Goal: Task Accomplishment & Management: Use online tool/utility

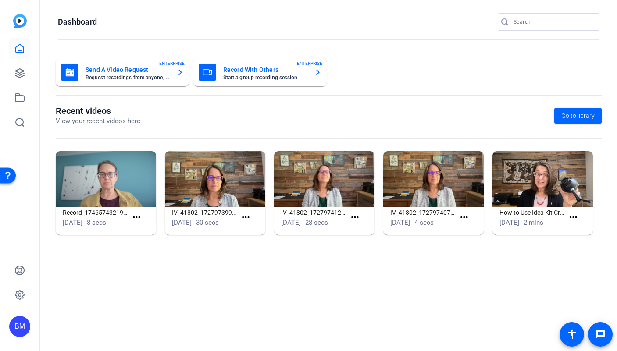
click at [531, 21] on input "Search" at bounding box center [553, 22] width 79 height 11
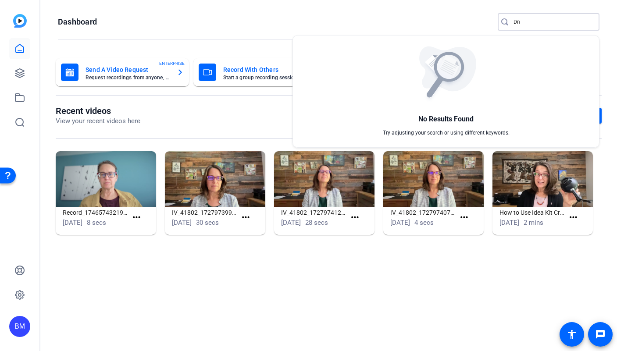
type input "D"
type input "[PERSON_NAME]"
click at [21, 72] on div at bounding box center [308, 175] width 617 height 351
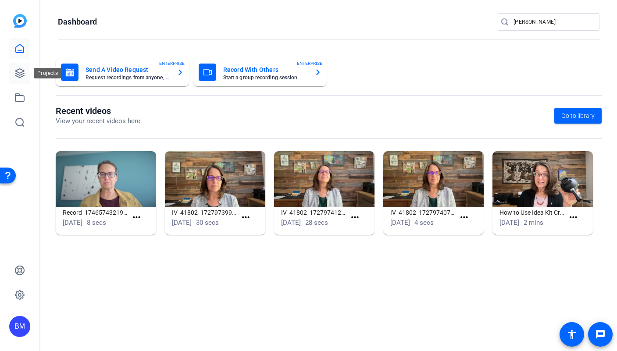
click at [20, 75] on icon at bounding box center [19, 73] width 9 height 9
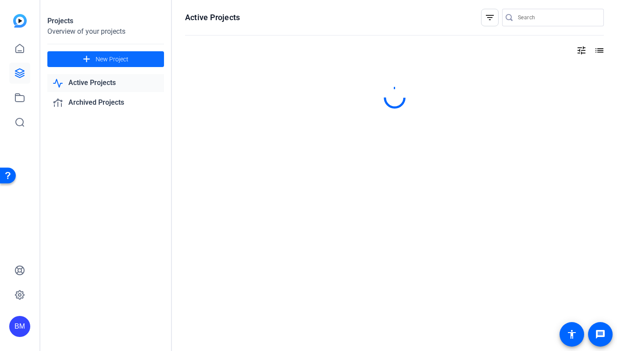
click at [105, 59] on span "New Project" at bounding box center [112, 59] width 33 height 9
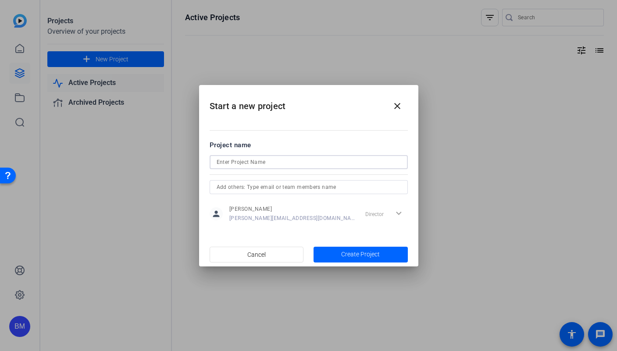
click at [255, 163] on input at bounding box center [309, 162] width 184 height 11
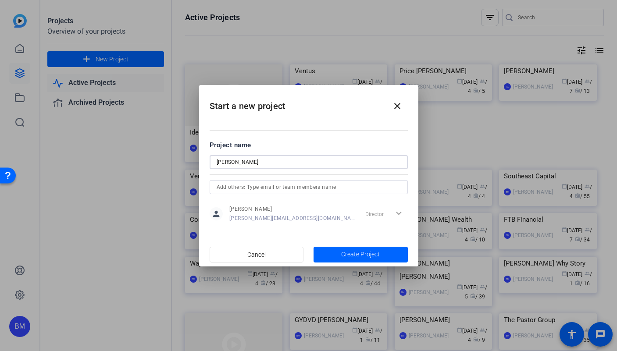
type input "[PERSON_NAME]"
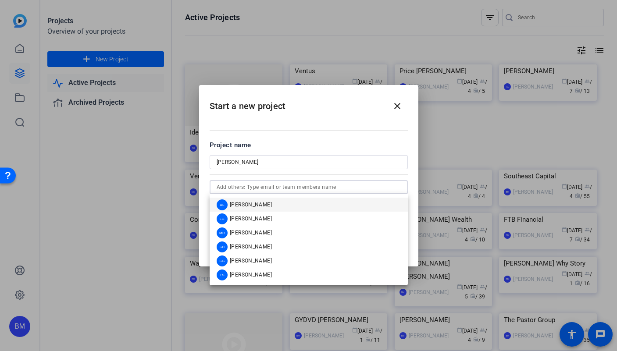
click at [246, 187] on input "text" at bounding box center [309, 187] width 184 height 11
click at [245, 206] on span "[PERSON_NAME]" at bounding box center [251, 204] width 42 height 7
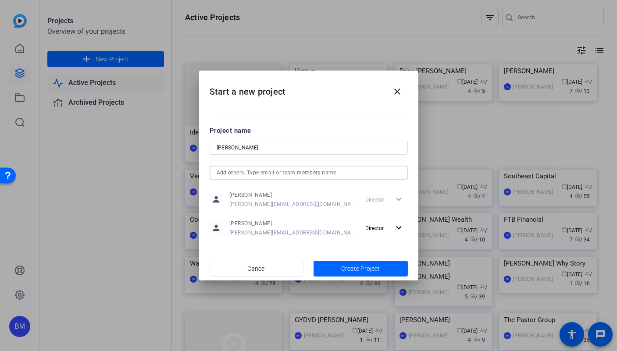
click at [243, 174] on input "text" at bounding box center [309, 173] width 184 height 11
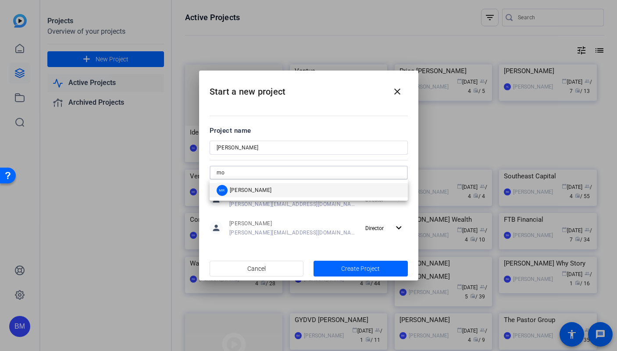
type input "mo"
click at [245, 190] on span "[PERSON_NAME]" at bounding box center [251, 190] width 42 height 7
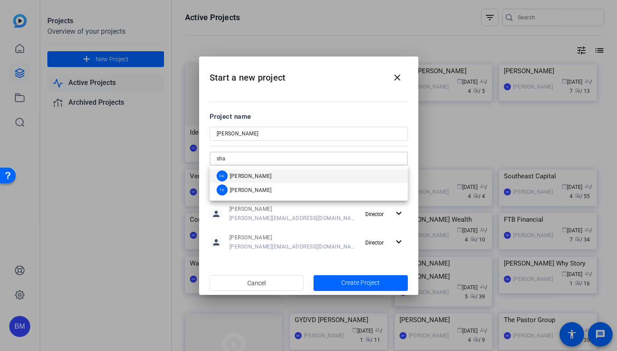
type input "sha"
click at [248, 178] on span "[PERSON_NAME]" at bounding box center [251, 176] width 42 height 7
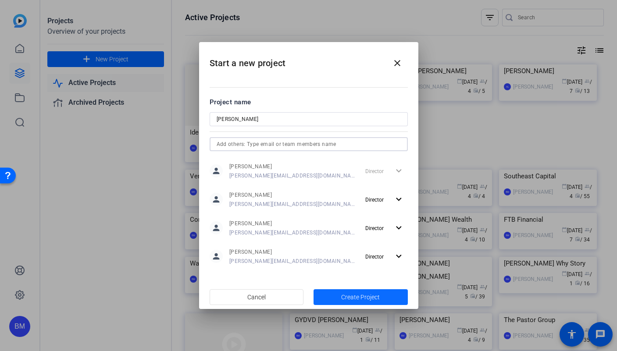
click at [364, 298] on span "Create Project" at bounding box center [360, 297] width 39 height 9
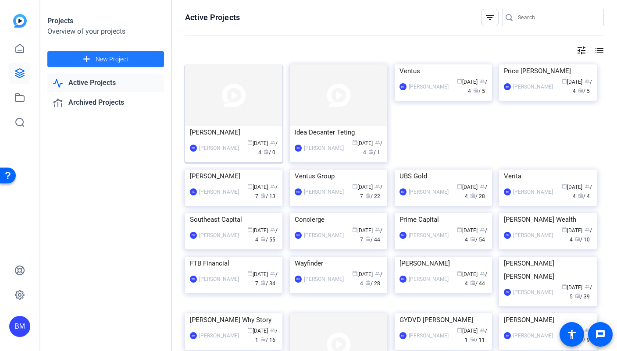
click at [227, 104] on img at bounding box center [233, 94] width 97 height 61
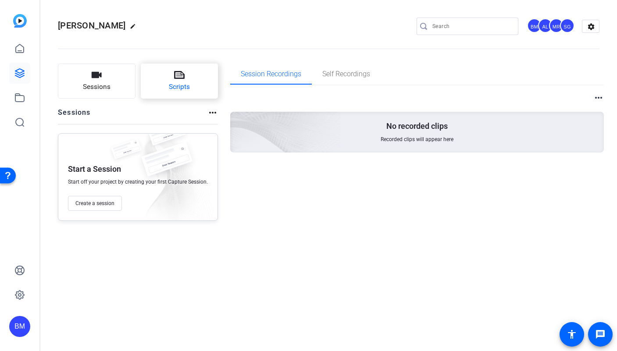
click at [191, 79] on button "Scripts" at bounding box center [180, 81] width 78 height 35
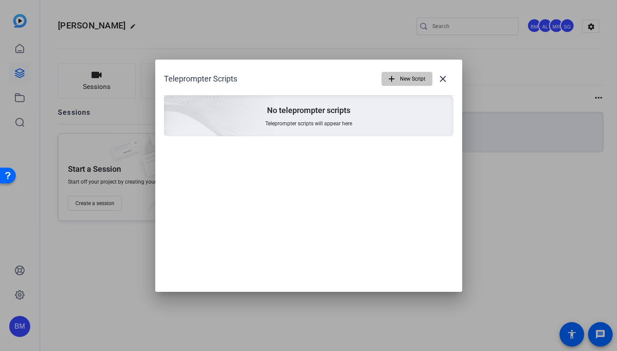
click at [397, 79] on span "button" at bounding box center [407, 78] width 50 height 21
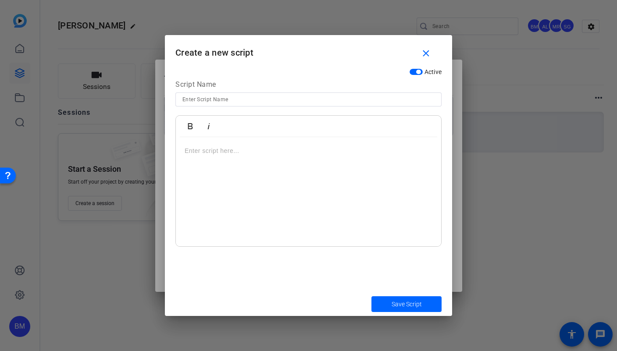
click at [241, 158] on div at bounding box center [308, 192] width 265 height 110
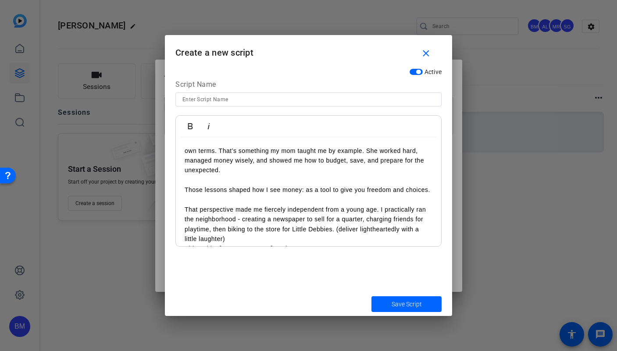
click at [215, 179] on p at bounding box center [309, 180] width 248 height 10
click at [183, 150] on div "own terms. That’s something my mom taught me by example. She worked hard, manag…" at bounding box center [308, 342] width 265 height 411
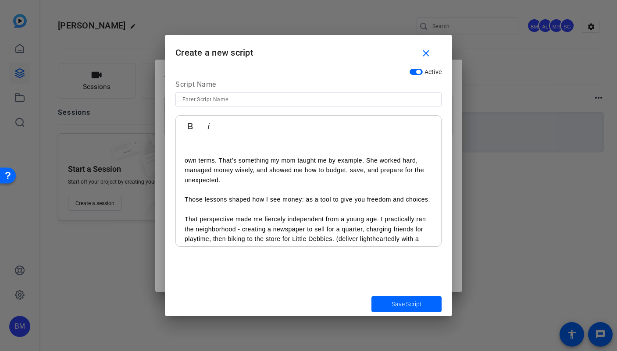
click at [190, 152] on p at bounding box center [309, 151] width 248 height 10
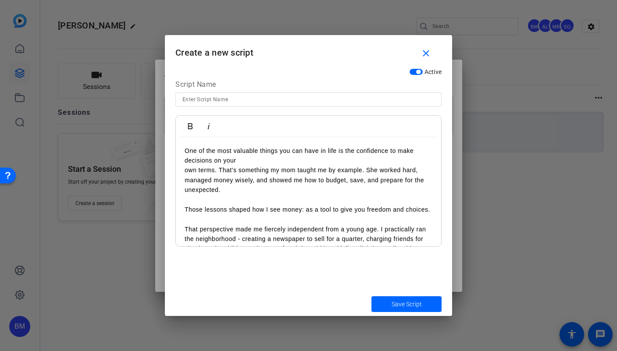
click at [184, 168] on div "One of the most valuable things you can have in life is the confidence to make …" at bounding box center [308, 352] width 265 height 430
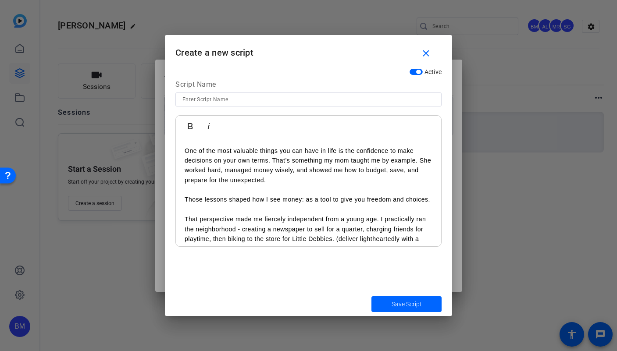
click at [184, 148] on div "One of the most valuable things you can have in life is the confidence to make …" at bounding box center [308, 347] width 265 height 420
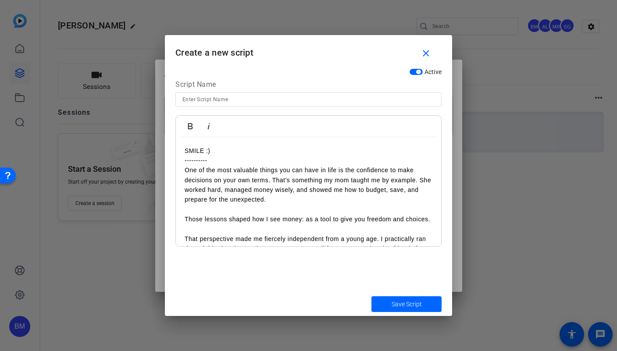
click at [210, 97] on input at bounding box center [309, 99] width 252 height 11
type input "[PERSON_NAME]'s Why Practice"
click at [390, 304] on span "submit" at bounding box center [407, 304] width 70 height 21
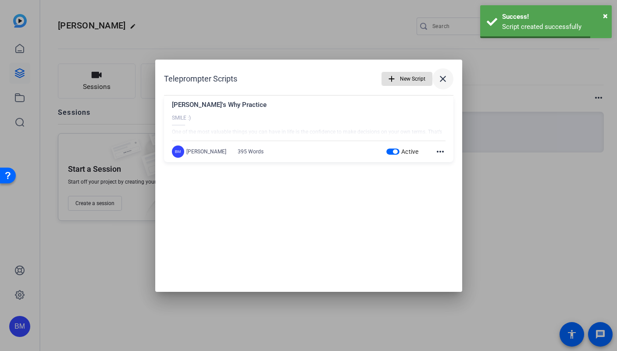
click at [439, 78] on mat-icon "close" at bounding box center [443, 79] width 11 height 11
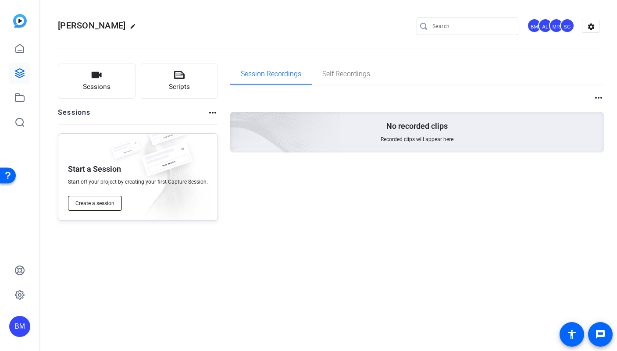
click at [98, 204] on span "Create a session" at bounding box center [94, 203] width 39 height 7
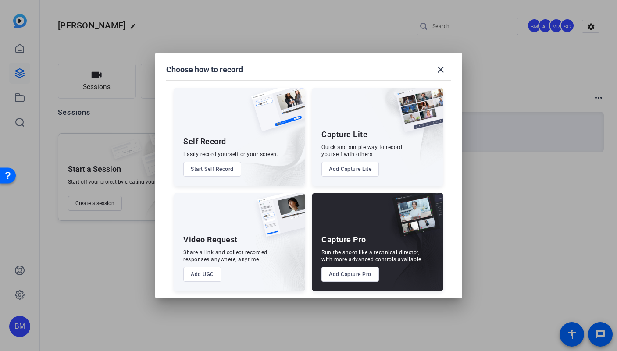
click at [347, 276] on button "Add Capture Pro" at bounding box center [350, 274] width 57 height 15
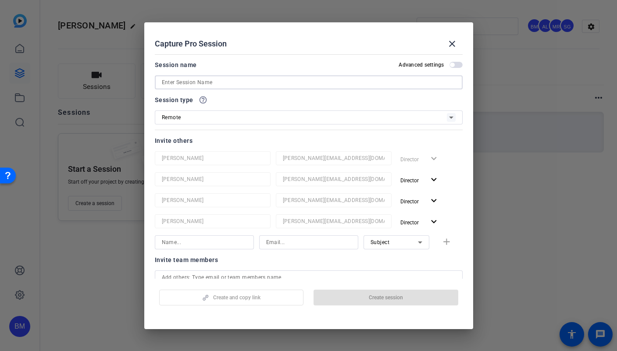
click at [255, 83] on input at bounding box center [309, 82] width 294 height 11
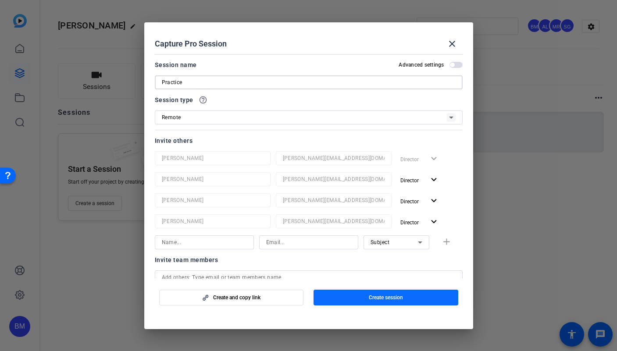
type input "Practice"
click at [372, 297] on span "Create session" at bounding box center [386, 297] width 34 height 7
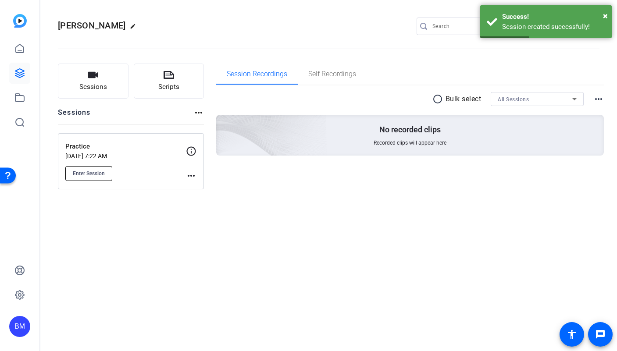
click at [80, 180] on button "Enter Session" at bounding box center [88, 173] width 47 height 15
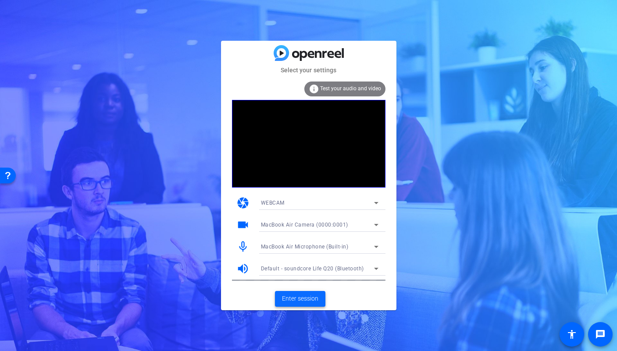
click at [293, 295] on span "Enter session" at bounding box center [300, 298] width 36 height 9
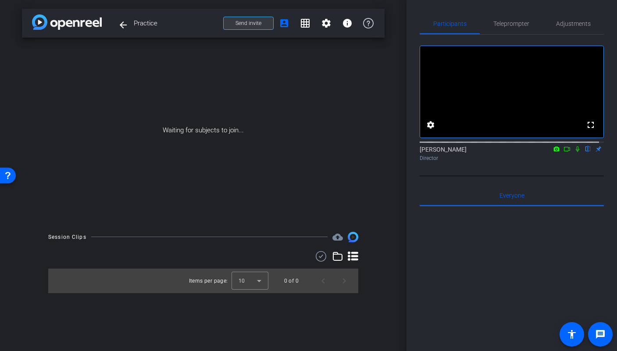
click at [249, 21] on span "Send invite" at bounding box center [249, 23] width 26 height 7
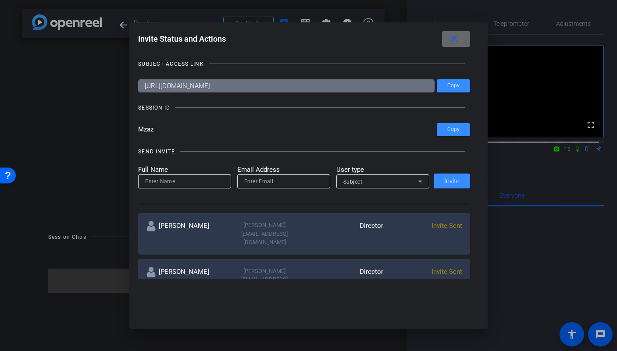
click at [465, 40] on span at bounding box center [456, 39] width 28 height 21
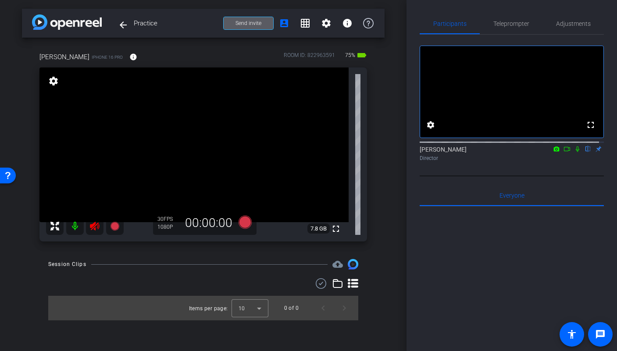
click at [89, 223] on mat-icon at bounding box center [95, 227] width 18 height 18
click at [572, 27] on span "Adjustments" at bounding box center [573, 23] width 35 height 21
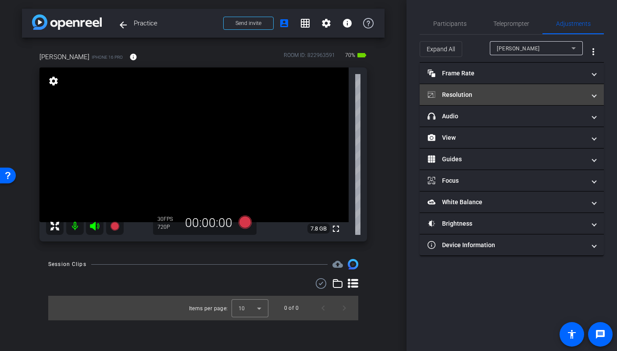
click at [524, 87] on mat-expansion-panel-header "Resolution" at bounding box center [512, 94] width 184 height 21
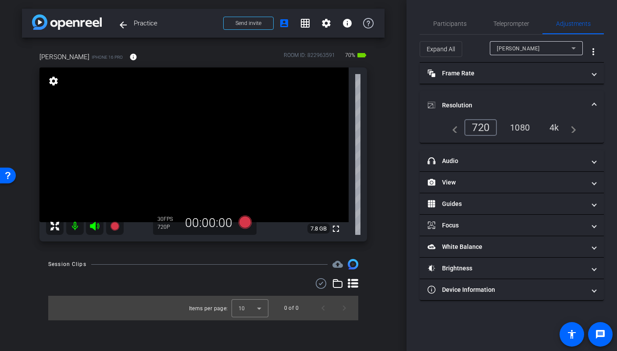
click at [526, 126] on div "1080" at bounding box center [520, 127] width 33 height 15
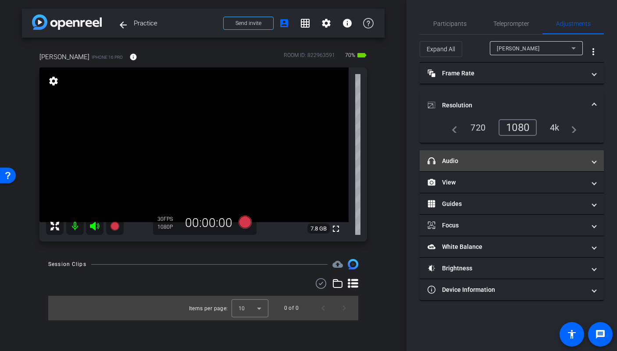
click at [508, 157] on mat-panel-title "headphone icon Audio" at bounding box center [507, 161] width 158 height 9
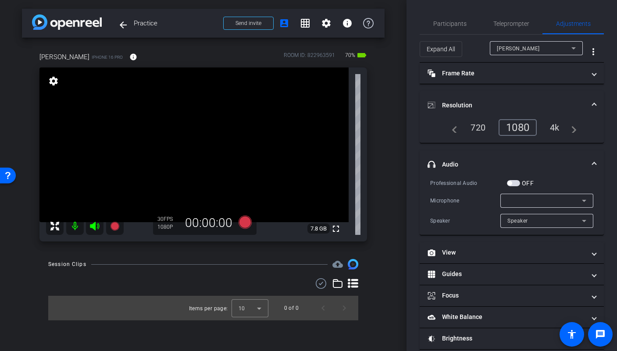
click at [514, 181] on span "button" at bounding box center [513, 183] width 13 height 6
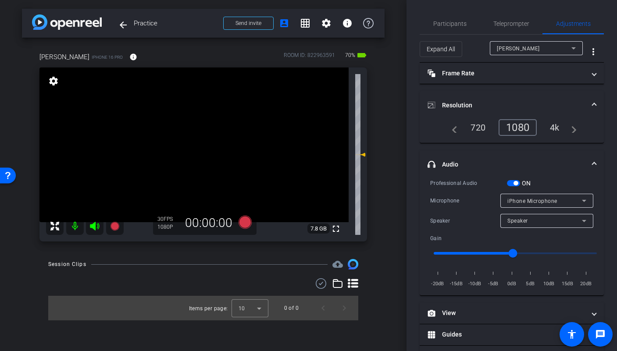
click at [511, 180] on span "button" at bounding box center [513, 183] width 13 height 6
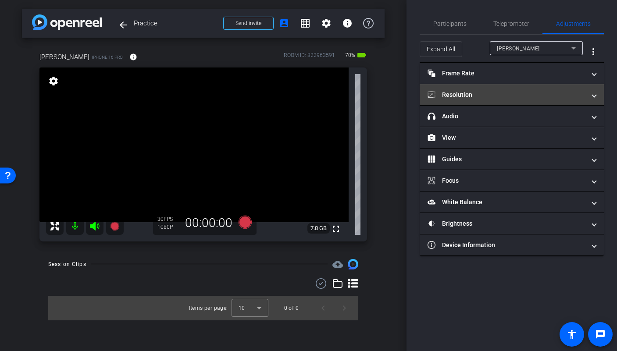
click at [477, 94] on mat-panel-title "Resolution" at bounding box center [507, 94] width 158 height 9
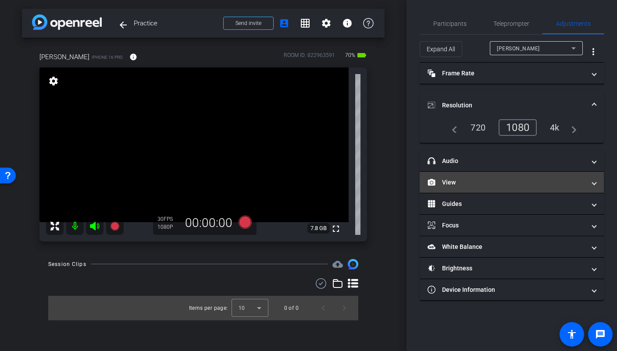
click at [479, 185] on mat-panel-title "View" at bounding box center [507, 182] width 158 height 9
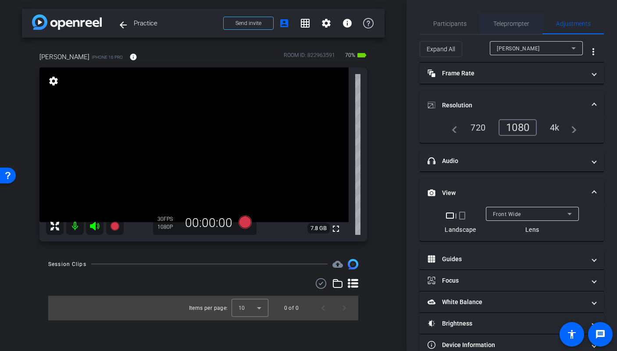
click at [510, 29] on span "Teleprompter" at bounding box center [512, 23] width 36 height 21
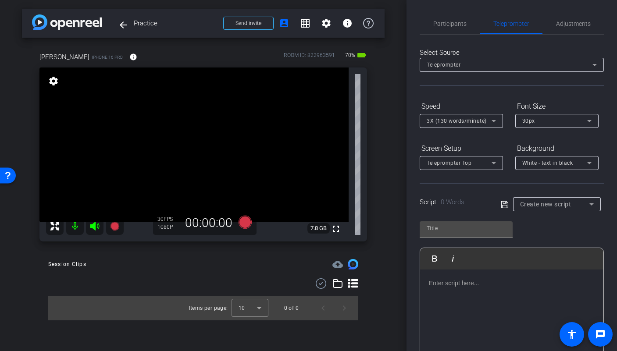
click at [473, 123] on span "3X (130 words/minute)" at bounding box center [457, 121] width 60 height 6
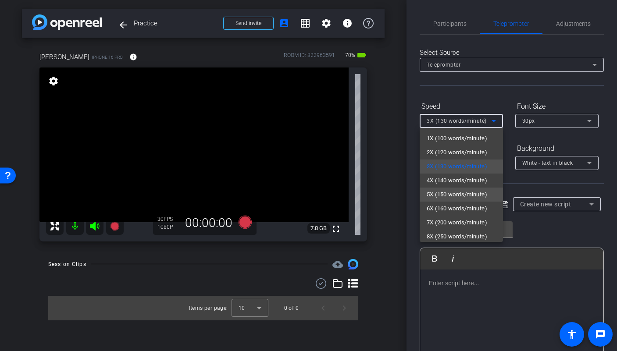
click at [462, 192] on span "5X (150 words/minute)" at bounding box center [457, 195] width 61 height 11
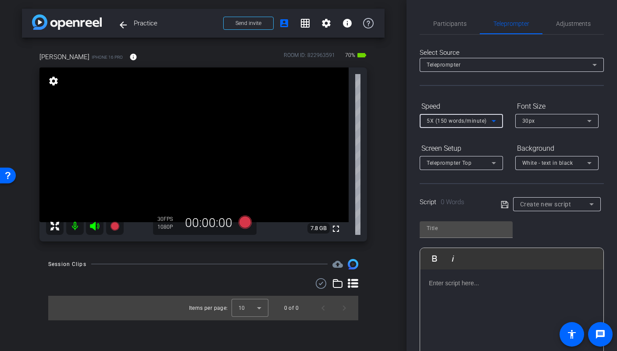
click at [493, 72] on div at bounding box center [512, 77] width 184 height 10
click at [479, 162] on div "Teleprompter Top" at bounding box center [459, 163] width 65 height 11
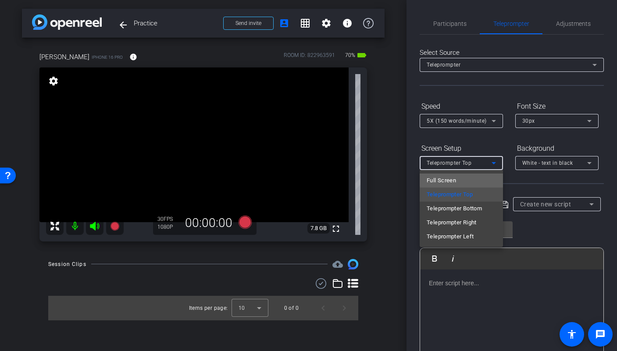
click at [476, 179] on mat-option "Full Screen" at bounding box center [461, 181] width 83 height 14
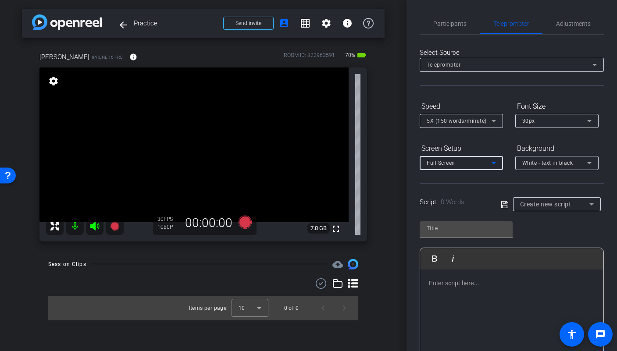
click at [556, 204] on span "Create new script" at bounding box center [545, 204] width 51 height 7
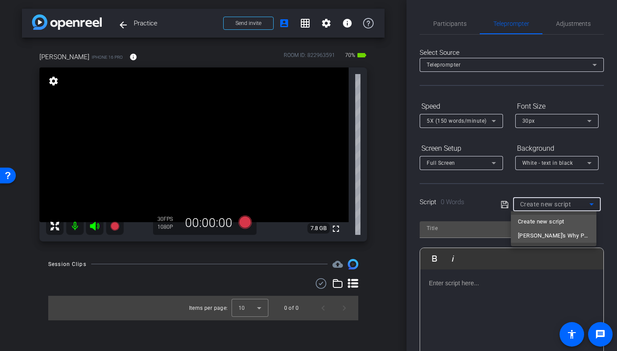
click at [553, 238] on span "[PERSON_NAME]'s Why Practice" at bounding box center [554, 236] width 72 height 11
type input "[PERSON_NAME]'s Why Practice"
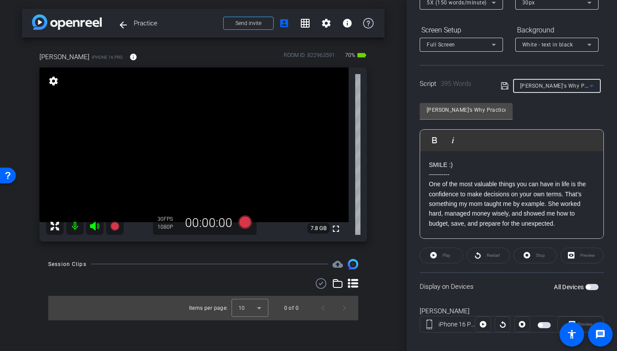
scroll to position [118, 0]
click at [555, 45] on span "White - text in black" at bounding box center [548, 45] width 51 height 6
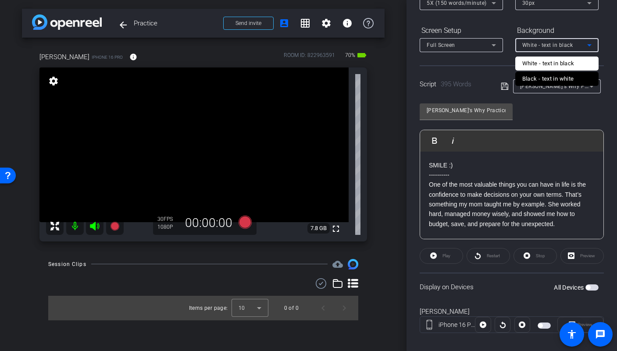
click at [557, 77] on div "Black - text in white" at bounding box center [549, 79] width 52 height 11
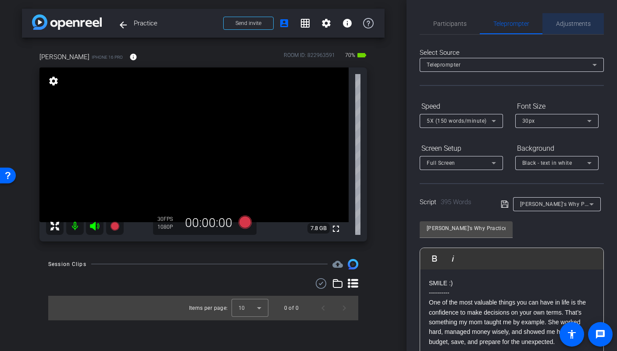
click at [577, 27] on span "Adjustments" at bounding box center [573, 23] width 35 height 21
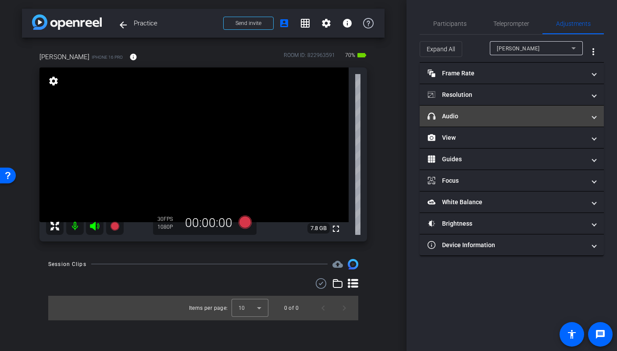
click at [519, 117] on mat-panel-title "headphone icon Audio" at bounding box center [507, 116] width 158 height 9
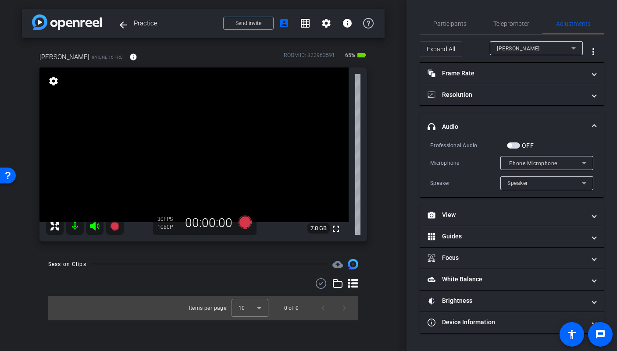
click at [515, 144] on span "button" at bounding box center [513, 146] width 13 height 6
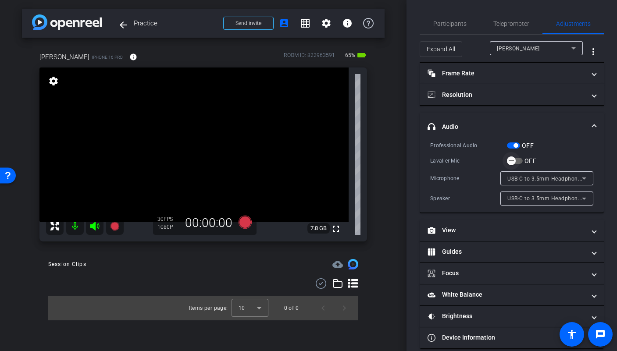
click at [521, 162] on span "button" at bounding box center [515, 161] width 16 height 6
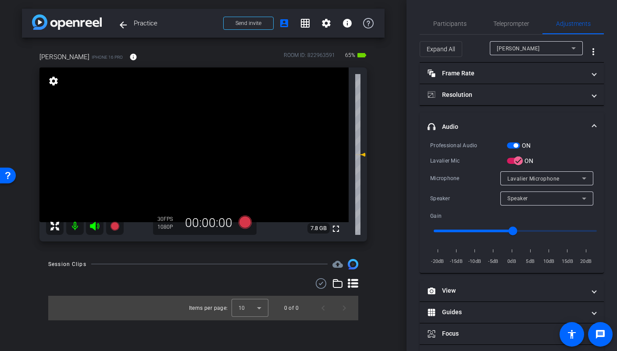
click at [508, 146] on span "button" at bounding box center [513, 146] width 13 height 6
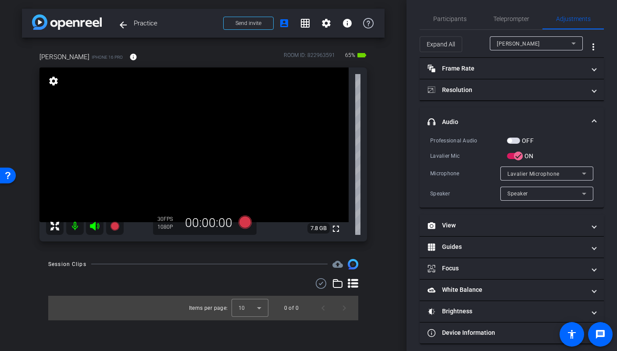
scroll to position [11, 0]
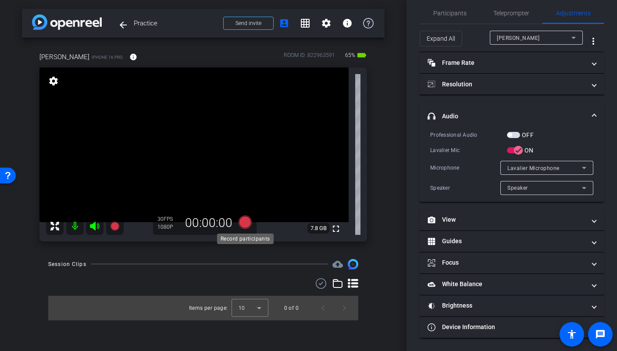
click at [245, 224] on icon at bounding box center [244, 221] width 13 height 13
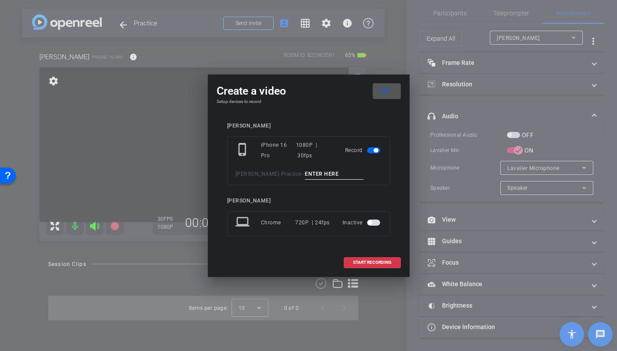
click at [305, 169] on input at bounding box center [334, 174] width 59 height 11
type input "mic test"
click at [369, 254] on span at bounding box center [372, 262] width 56 height 21
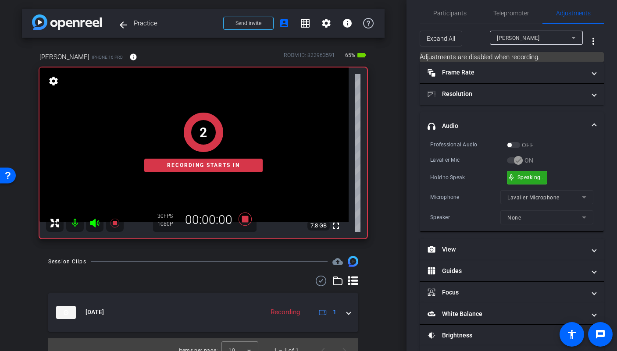
click at [515, 174] on span "mic_none" at bounding box center [512, 178] width 8 height 8
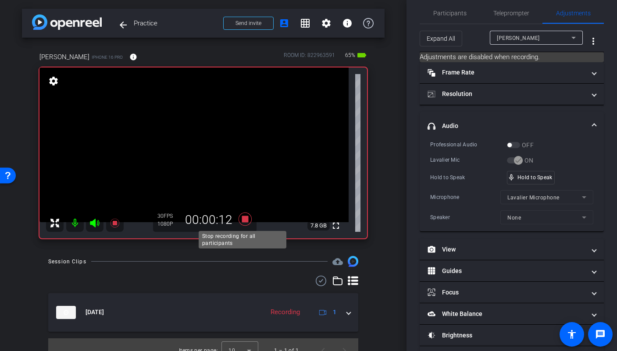
click at [243, 221] on icon at bounding box center [244, 219] width 13 height 13
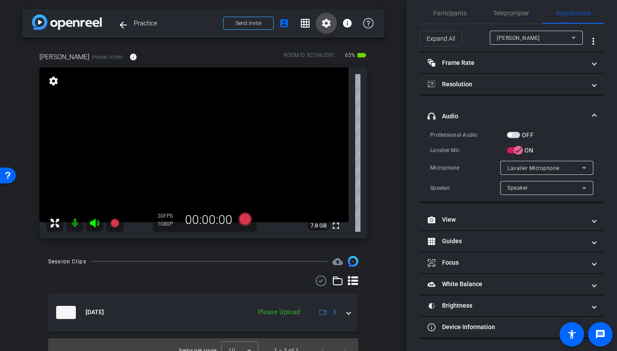
click at [322, 27] on mat-icon "settings" at bounding box center [326, 23] width 11 height 11
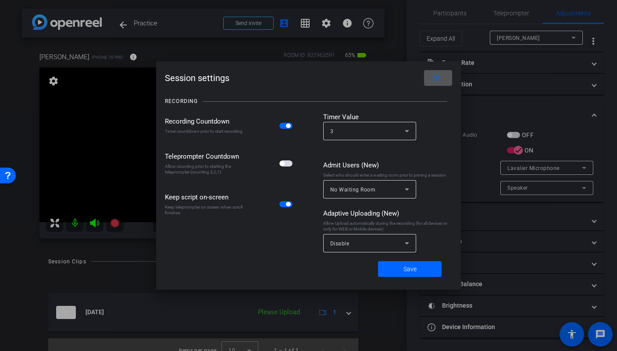
click at [291, 166] on span "button" at bounding box center [285, 164] width 13 height 6
click at [408, 268] on span "Save" at bounding box center [410, 269] width 13 height 9
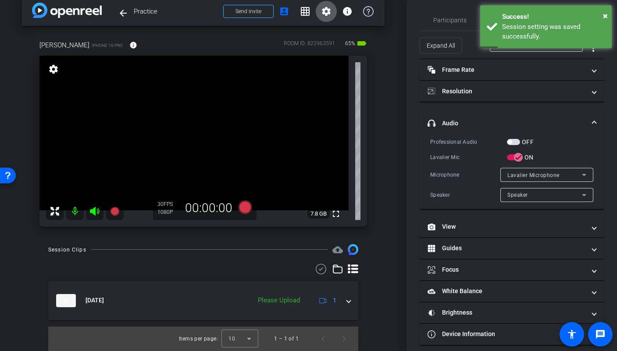
scroll to position [0, 0]
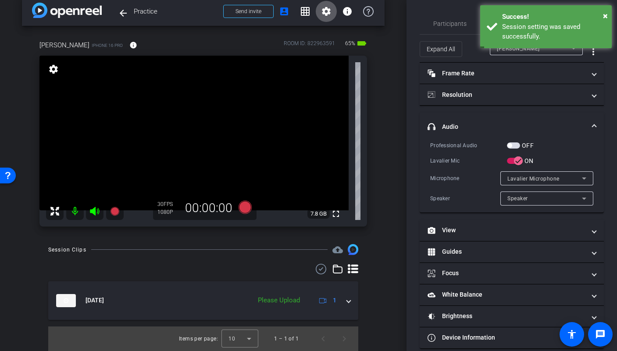
click at [400, 85] on div "arrow_back Practice Back to project Send invite account_box grid_on settings in…" at bounding box center [203, 163] width 407 height 351
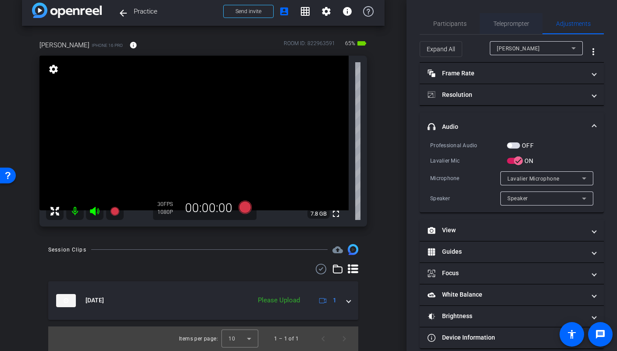
click at [523, 17] on span "Teleprompter" at bounding box center [512, 23] width 36 height 21
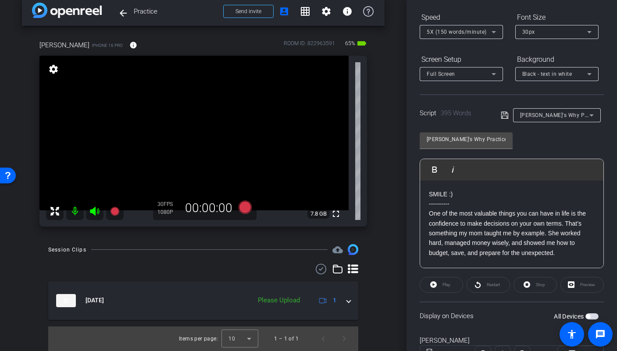
scroll to position [128, 0]
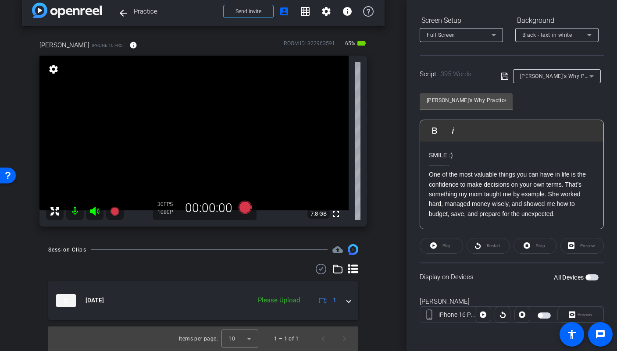
click at [592, 282] on div "All Devices" at bounding box center [576, 277] width 45 height 9
click at [588, 279] on span "button" at bounding box center [592, 278] width 13 height 6
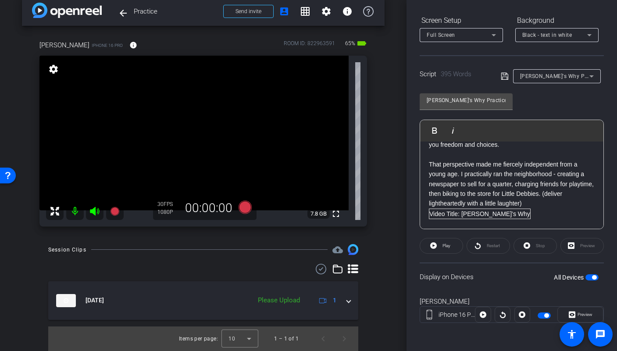
scroll to position [98, 0]
click at [505, 217] on div "Video Title: [PERSON_NAME]’s Why" at bounding box center [512, 215] width 166 height 11
drag, startPoint x: 505, startPoint y: 216, endPoint x: 423, endPoint y: 212, distance: 82.1
click at [423, 212] on div "SMILE :) ---------- One of the most valuable things you can have in life is the…" at bounding box center [511, 318] width 183 height 549
drag, startPoint x: 547, startPoint y: 204, endPoint x: 425, endPoint y: 205, distance: 121.5
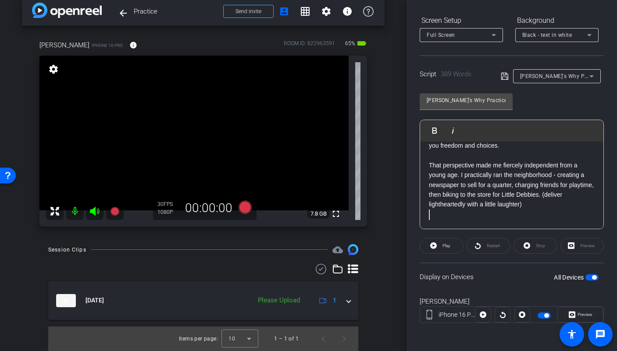
click at [425, 205] on div "SMILE :) ---------- One of the most valuable things you can have in life is the…" at bounding box center [511, 318] width 183 height 549
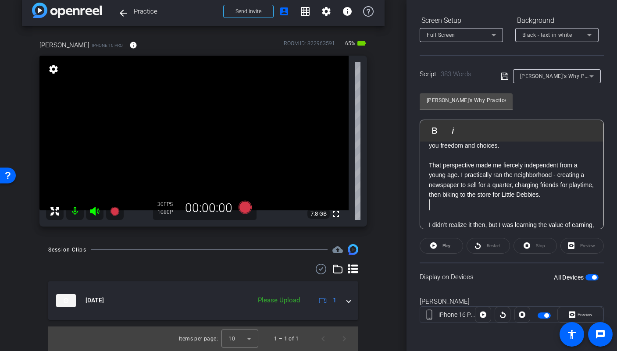
click at [430, 211] on p at bounding box center [512, 216] width 166 height 10
drag, startPoint x: 440, startPoint y: 200, endPoint x: 417, endPoint y: 201, distance: 23.3
click at [417, 201] on div "Participants Teleprompter Adjustments settings Betsy Mugavero flip Director Eve…" at bounding box center [512, 175] width 211 height 351
click at [440, 204] on div at bounding box center [512, 205] width 166 height 11
click at [475, 217] on p "I didn’t realize it then, but I was learning the value of earning, saving, and …" at bounding box center [512, 221] width 166 height 20
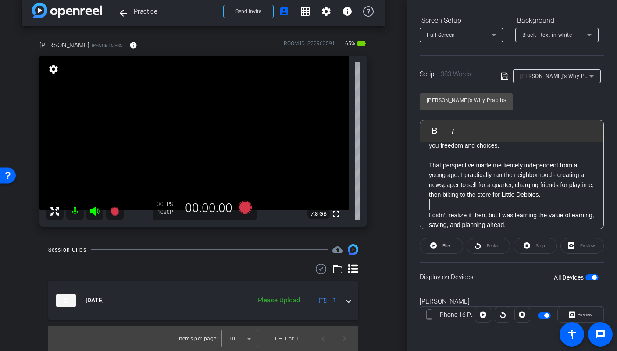
click at [481, 184] on p "That perspective made me fiercely independent from a young age. I practically r…" at bounding box center [512, 180] width 166 height 39
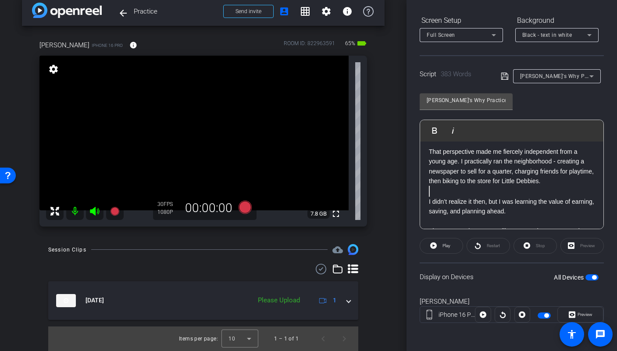
scroll to position [116, 0]
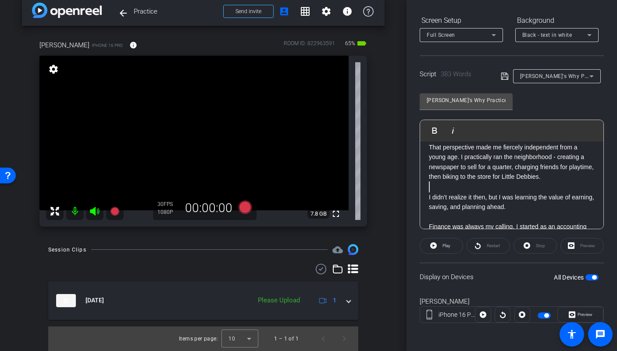
click at [523, 189] on div at bounding box center [512, 187] width 166 height 11
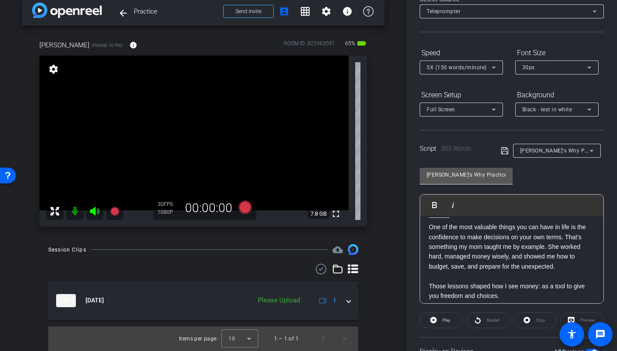
scroll to position [21, 0]
click at [322, 14] on mat-icon "settings" at bounding box center [326, 11] width 11 height 11
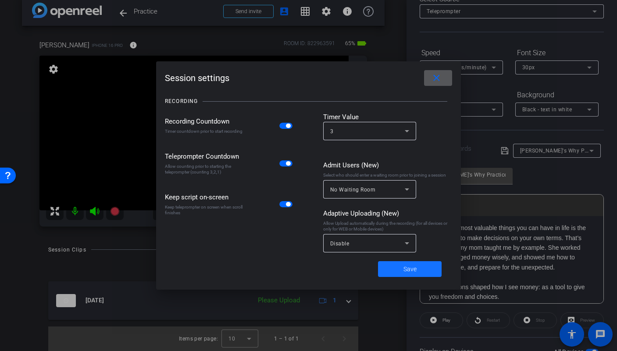
click at [387, 270] on span at bounding box center [410, 269] width 64 height 21
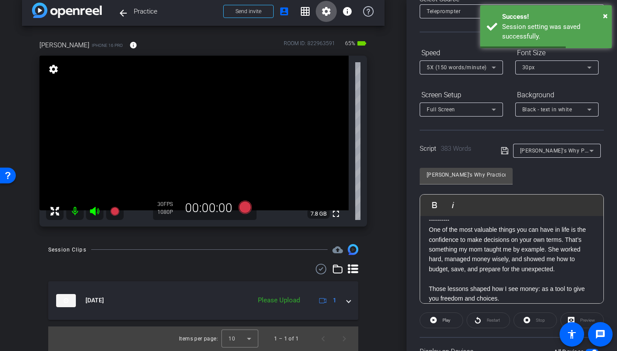
scroll to position [14, 0]
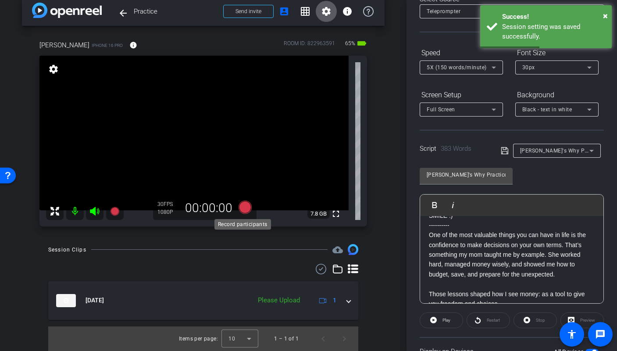
click at [240, 207] on icon at bounding box center [244, 207] width 13 height 13
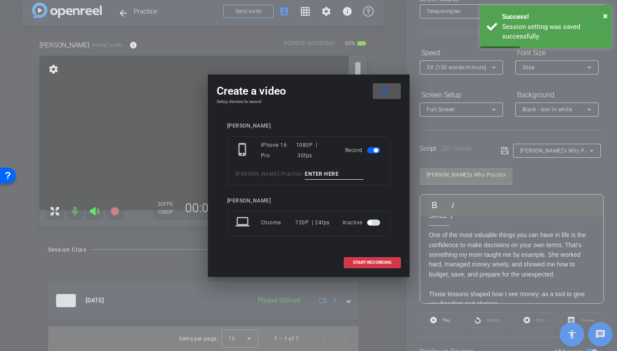
click at [305, 172] on input at bounding box center [334, 174] width 59 height 11
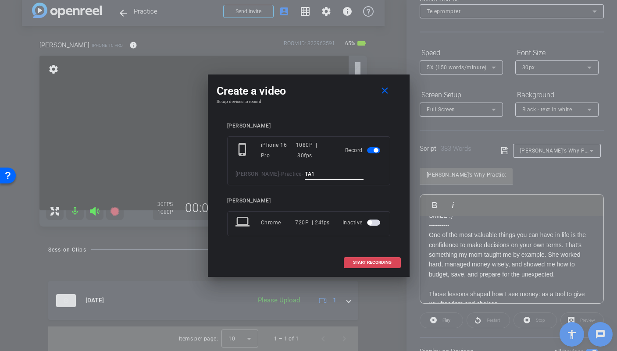
type input "TA1"
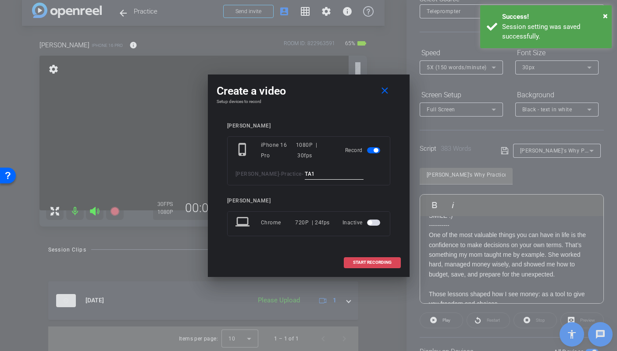
click at [370, 261] on span "START RECORDING" at bounding box center [372, 263] width 39 height 4
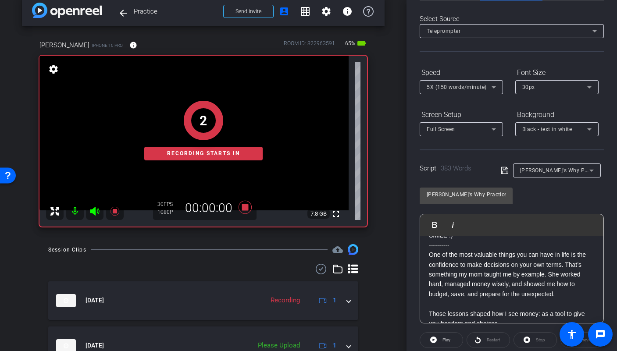
scroll to position [0, 0]
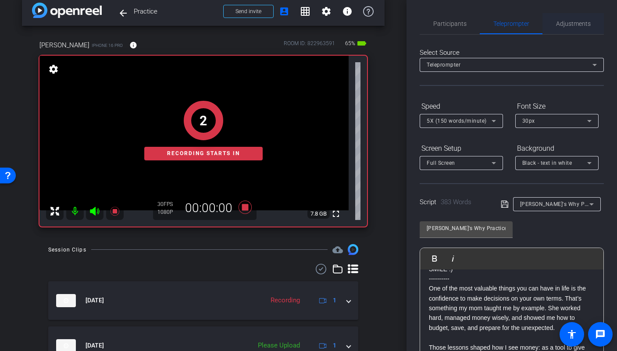
click at [574, 28] on span "Adjustments" at bounding box center [573, 23] width 35 height 21
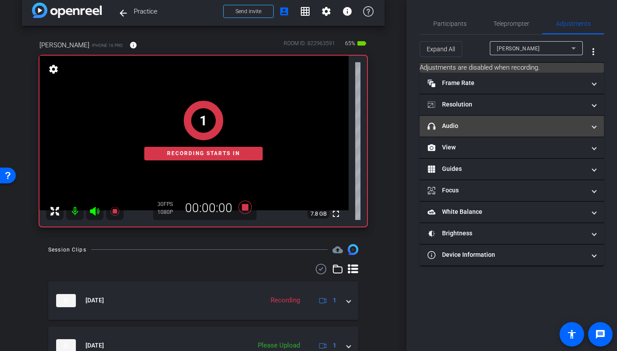
click at [504, 126] on mat-panel-title "headphone icon Audio" at bounding box center [507, 126] width 158 height 9
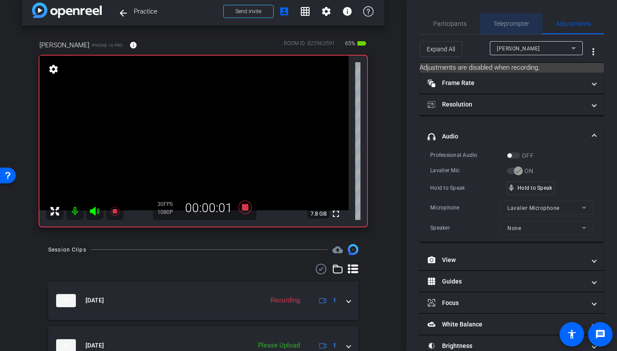
click at [501, 29] on span "Teleprompter" at bounding box center [512, 23] width 36 height 21
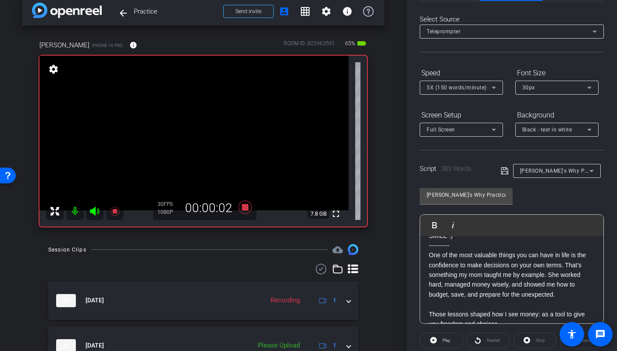
scroll to position [53, 0]
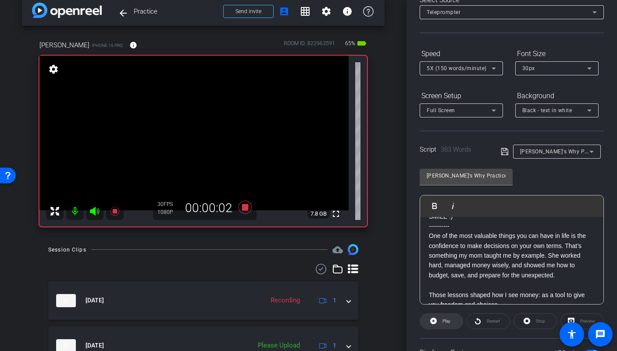
click at [429, 319] on span at bounding box center [441, 321] width 43 height 21
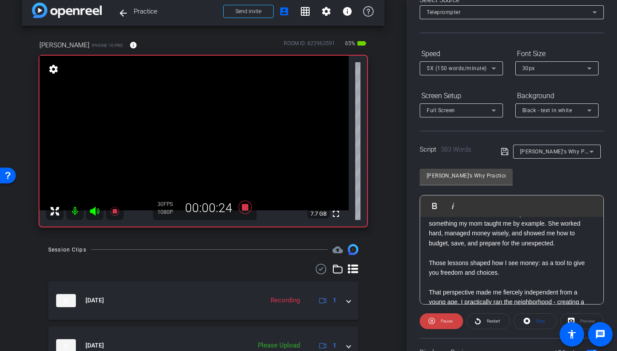
scroll to position [46, 0]
click at [241, 207] on icon at bounding box center [244, 207] width 13 height 13
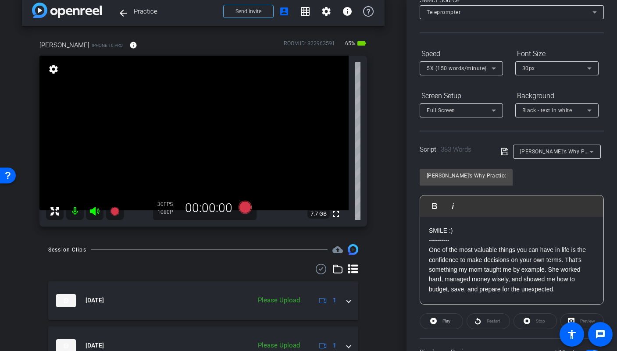
scroll to position [51, 0]
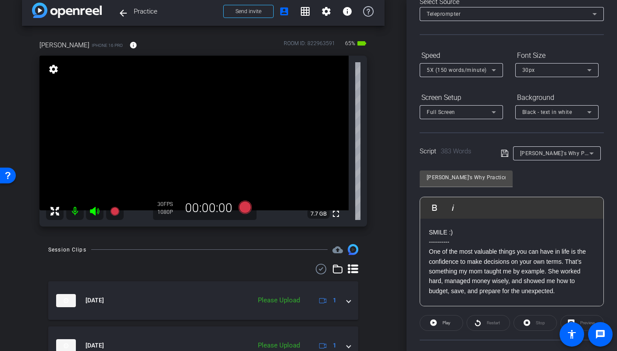
click at [469, 76] on div "5X (150 words/minute)" at bounding box center [461, 70] width 69 height 14
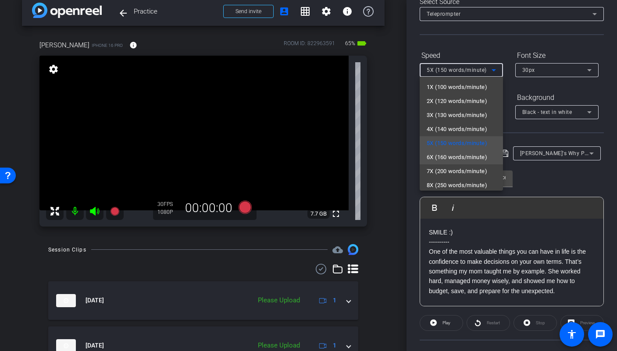
click at [457, 154] on span "6X (160 words/minute)" at bounding box center [457, 157] width 61 height 11
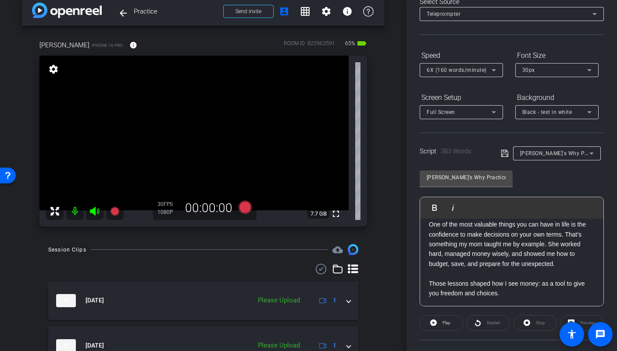
scroll to position [28, 0]
click at [113, 214] on icon at bounding box center [114, 211] width 9 height 9
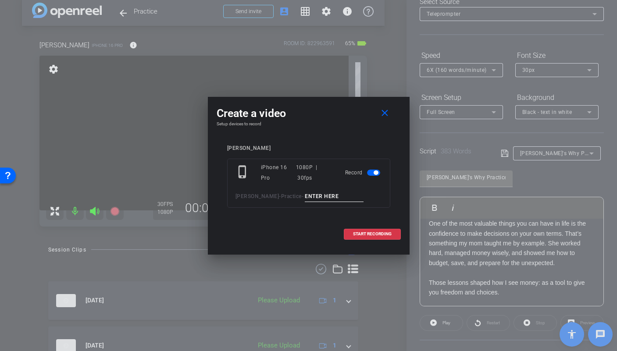
click at [308, 201] on input at bounding box center [334, 196] width 59 height 11
type input "TA2"
click at [381, 236] on span "START RECORDING" at bounding box center [372, 234] width 39 height 4
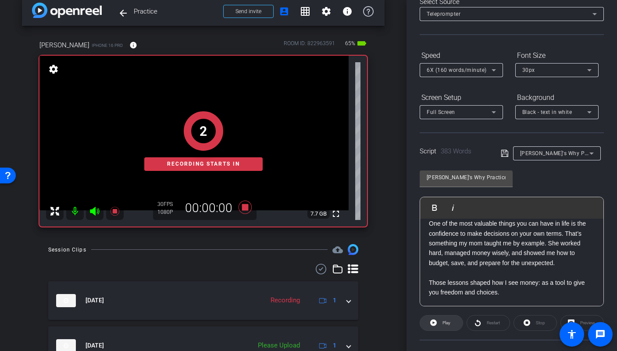
click at [432, 322] on icon at bounding box center [433, 323] width 7 height 11
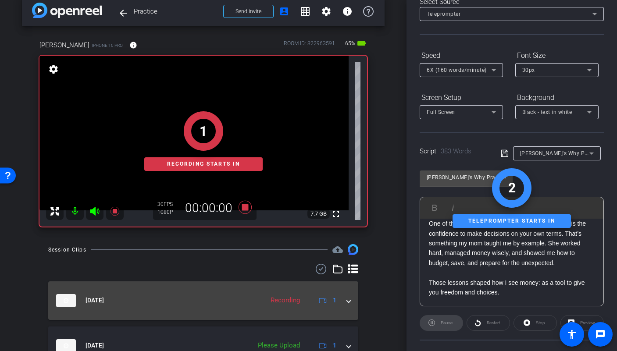
scroll to position [59, 0]
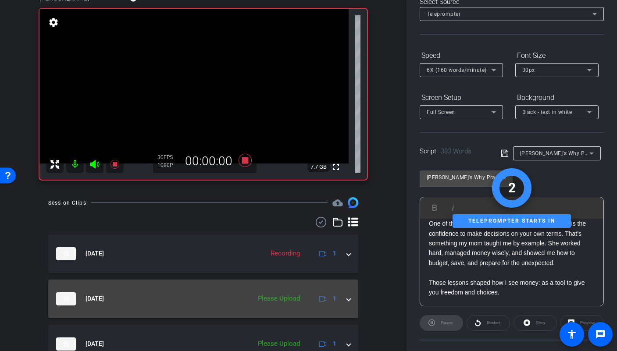
click at [344, 304] on mat-expansion-panel-header "Sep 2, 2025 Please Upload 1" at bounding box center [203, 299] width 310 height 39
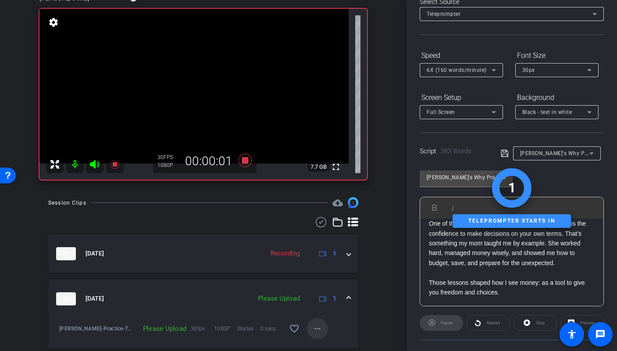
click at [312, 331] on mat-icon "more_horiz" at bounding box center [317, 329] width 11 height 11
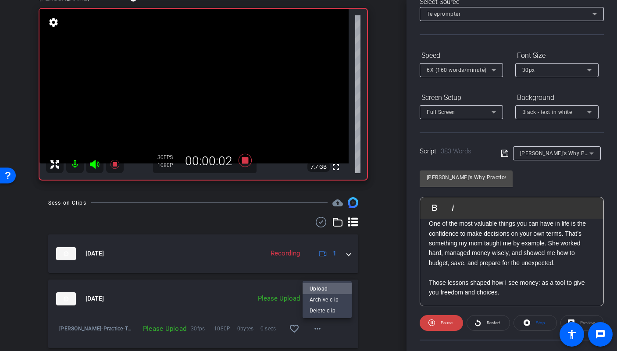
click at [318, 288] on span "Upload" at bounding box center [327, 288] width 35 height 11
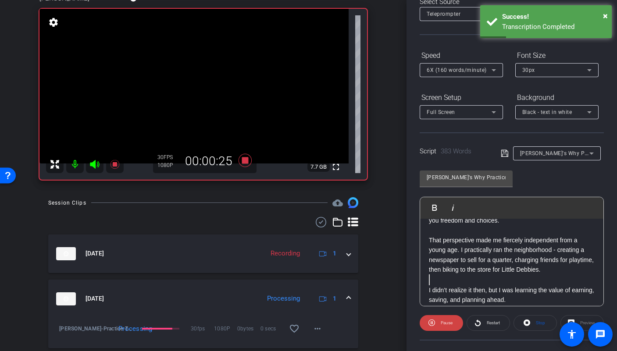
scroll to position [104, 0]
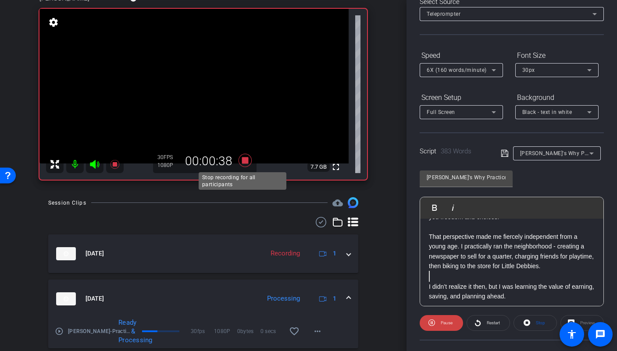
click at [245, 162] on icon at bounding box center [244, 160] width 13 height 13
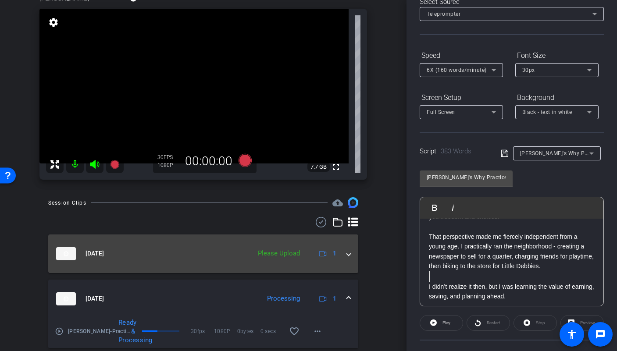
click at [347, 257] on span at bounding box center [349, 253] width 4 height 9
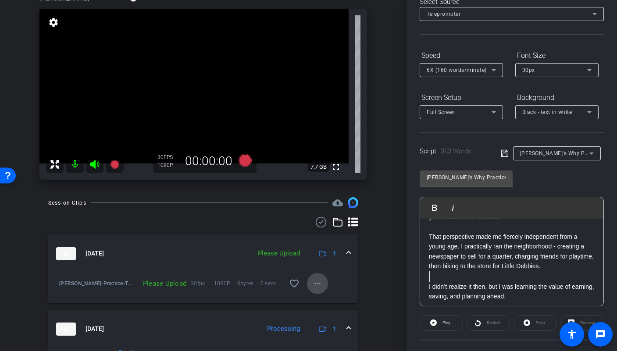
click at [312, 287] on mat-icon "more_horiz" at bounding box center [317, 284] width 11 height 11
click at [314, 301] on span "Upload" at bounding box center [327, 302] width 35 height 11
click at [487, 70] on div "6X (160 words/minute)" at bounding box center [459, 69] width 65 height 11
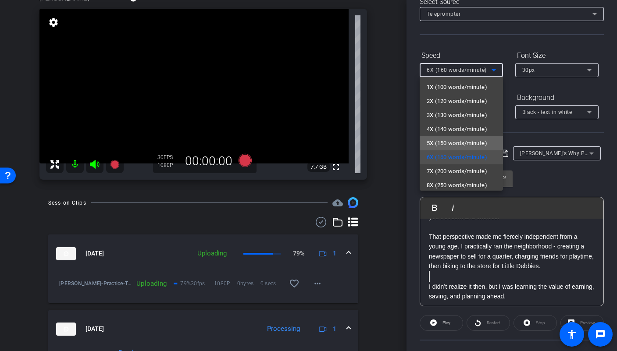
click at [463, 146] on span "5X (150 words/minute)" at bounding box center [457, 143] width 61 height 11
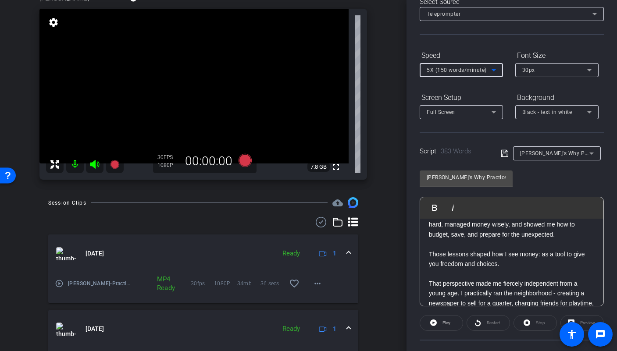
scroll to position [128, 0]
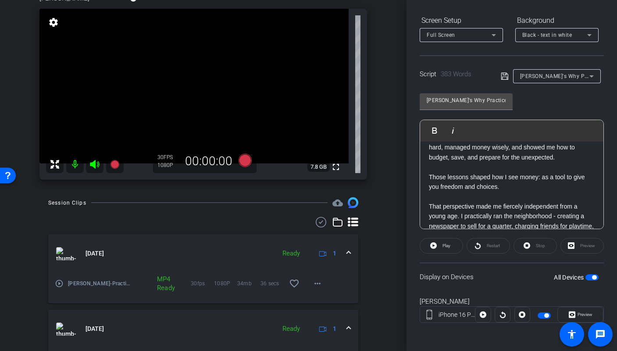
click at [586, 277] on span "button" at bounding box center [592, 278] width 13 height 6
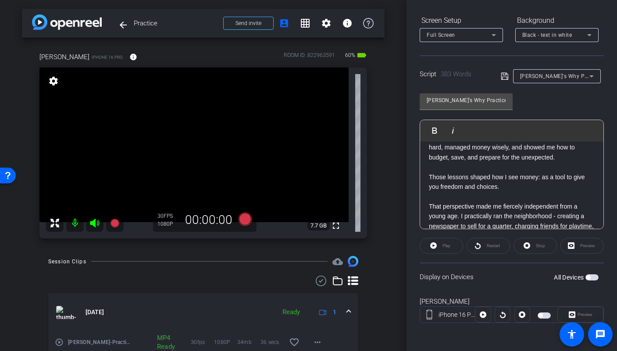
click at [376, 228] on div "lori endicott iPhone 16 Pro info ROOM ID: 822963591 60% battery_std fullscreen …" at bounding box center [203, 143] width 363 height 210
click at [606, 335] on span at bounding box center [600, 334] width 21 height 21
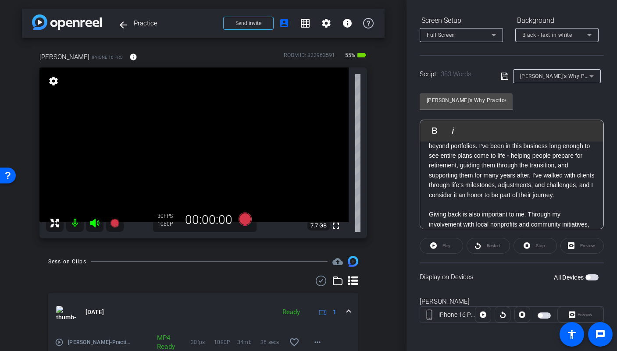
scroll to position [365, 0]
click at [591, 279] on span "button" at bounding box center [592, 278] width 13 height 6
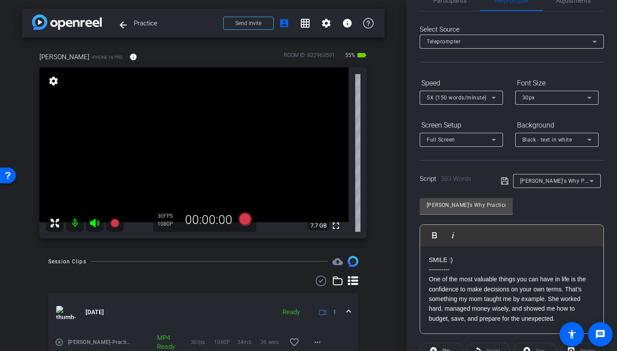
scroll to position [0, 0]
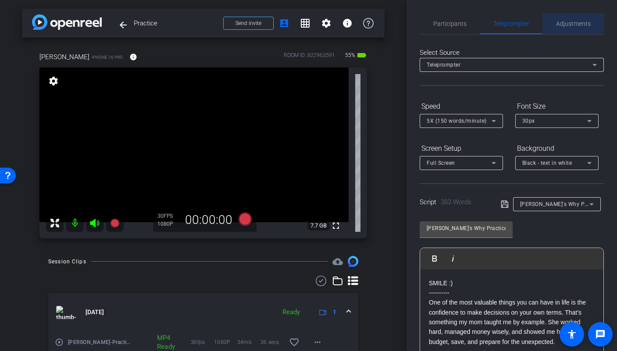
click at [575, 31] on span "Adjustments" at bounding box center [573, 23] width 35 height 21
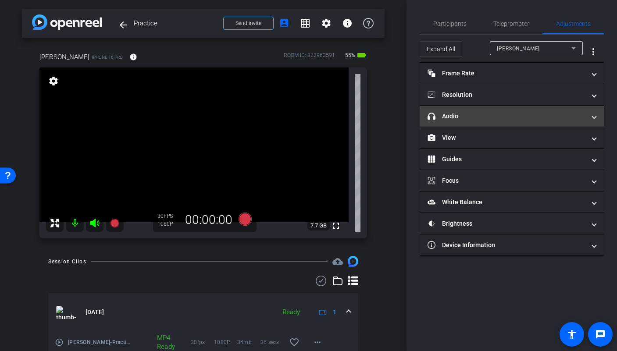
click at [497, 117] on mat-panel-title "headphone icon Audio" at bounding box center [507, 116] width 158 height 9
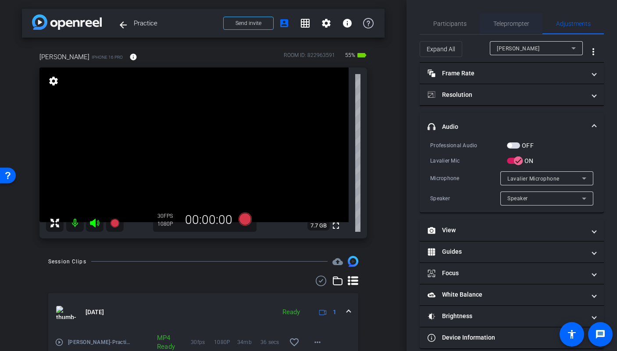
click at [507, 24] on span "Teleprompter" at bounding box center [512, 24] width 36 height 6
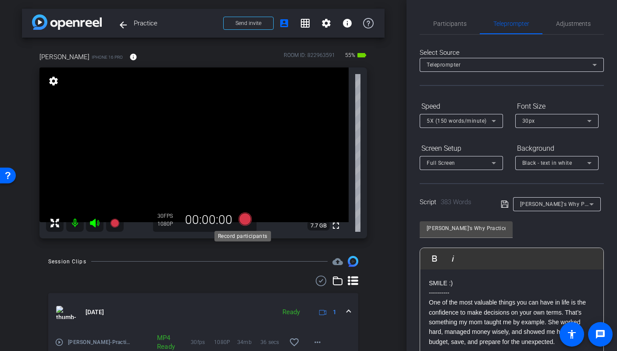
click at [243, 215] on icon at bounding box center [244, 219] width 13 height 13
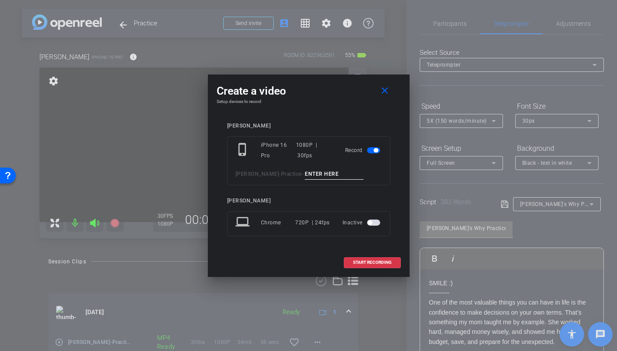
click at [305, 177] on input at bounding box center [334, 174] width 59 height 11
type input "TA3"
click at [394, 265] on span at bounding box center [372, 262] width 56 height 21
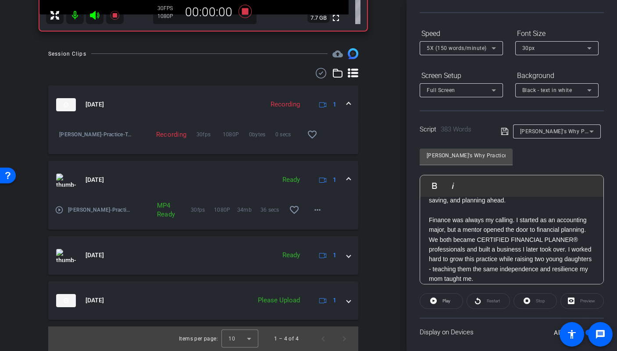
scroll to position [128, 0]
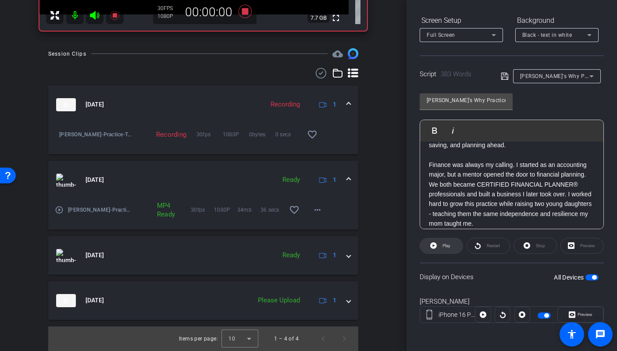
click at [444, 247] on span "Play" at bounding box center [447, 245] width 8 height 5
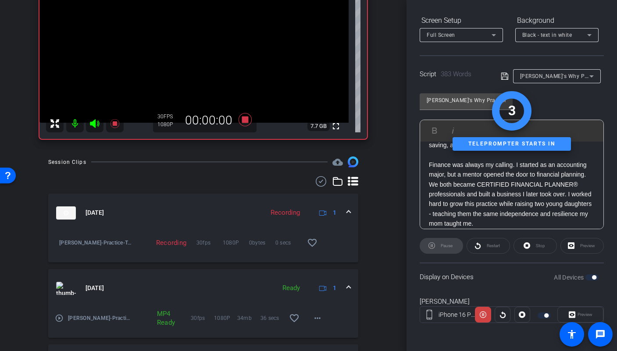
scroll to position [0, 0]
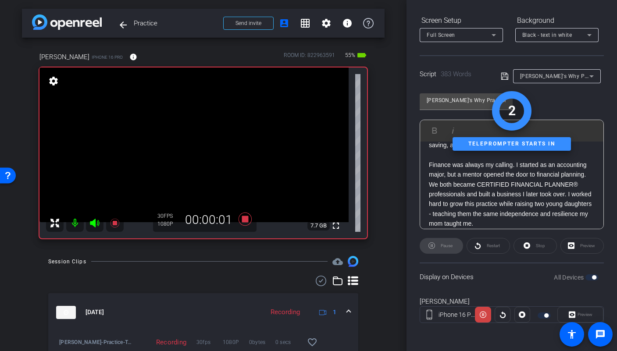
click at [97, 227] on icon at bounding box center [95, 223] width 11 height 11
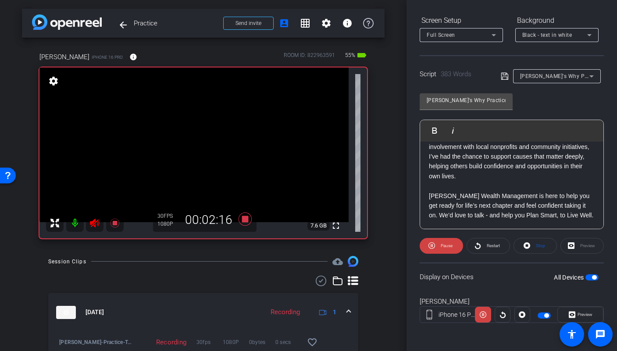
scroll to position [471, 0]
click at [243, 222] on icon at bounding box center [244, 219] width 13 height 13
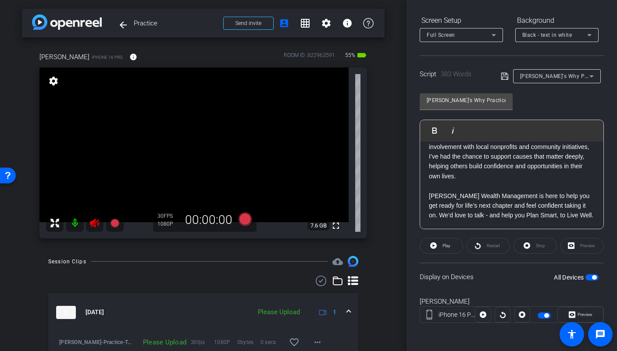
click at [90, 217] on mat-icon at bounding box center [95, 224] width 18 height 18
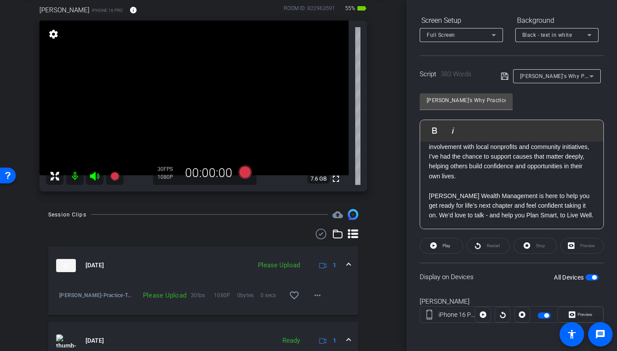
scroll to position [142, 0]
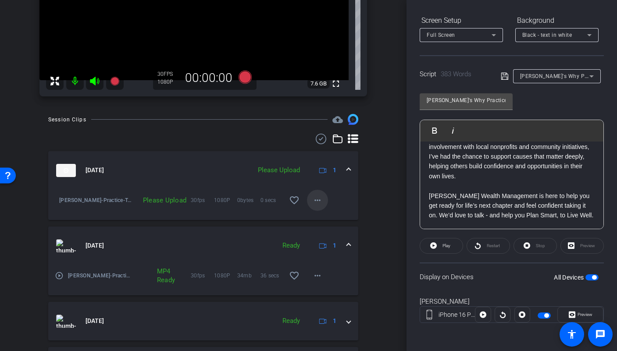
click at [314, 208] on span at bounding box center [317, 200] width 21 height 21
click at [329, 216] on span "Upload" at bounding box center [327, 218] width 35 height 11
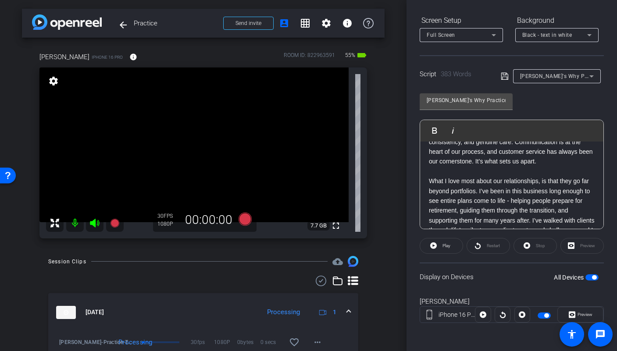
scroll to position [371, 0]
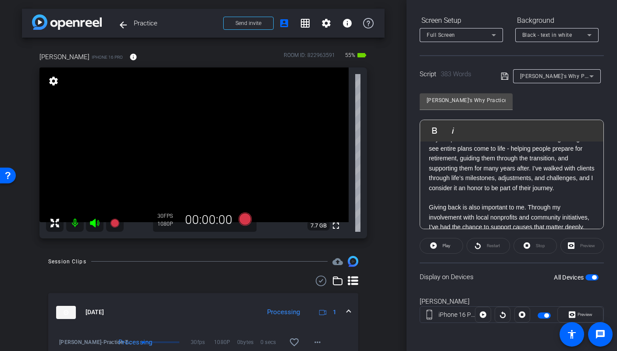
click at [586, 279] on span "button" at bounding box center [592, 278] width 13 height 6
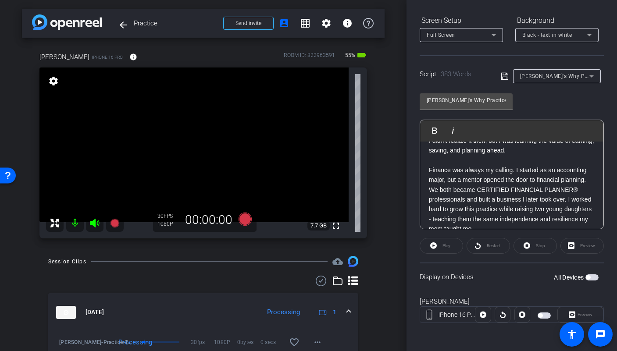
scroll to position [72, 0]
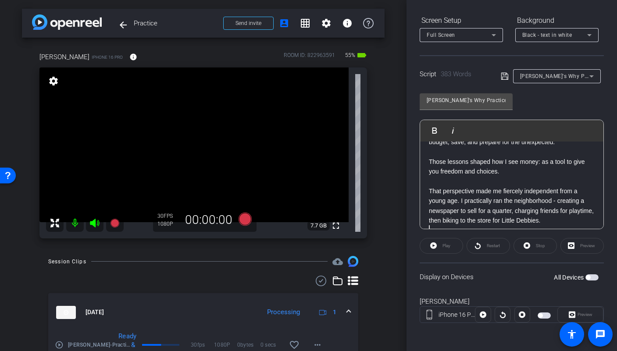
click at [586, 279] on span "button" at bounding box center [592, 278] width 13 height 6
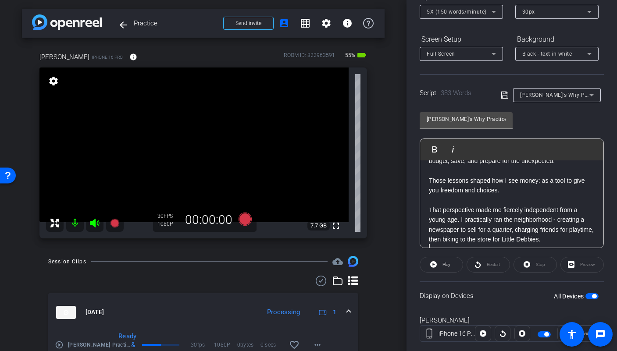
scroll to position [66, 0]
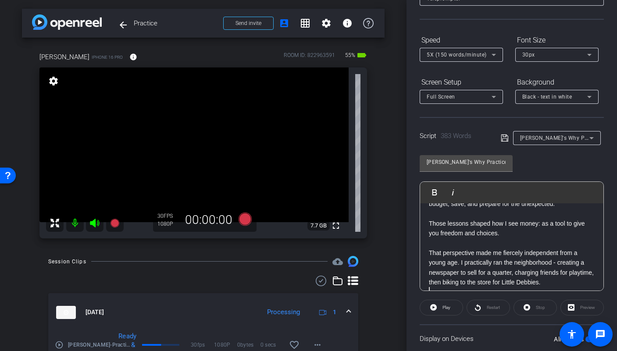
click at [538, 54] on div "30px" at bounding box center [555, 54] width 65 height 11
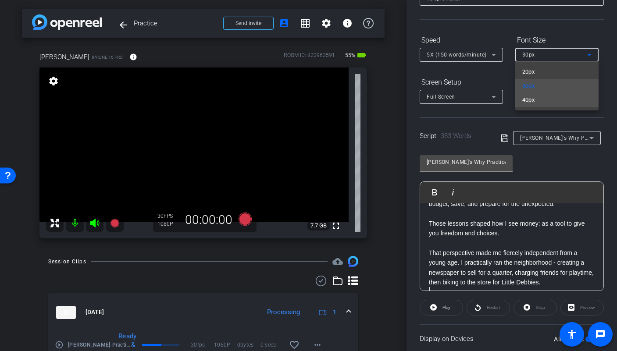
click at [539, 96] on mat-option "40px" at bounding box center [557, 100] width 83 height 14
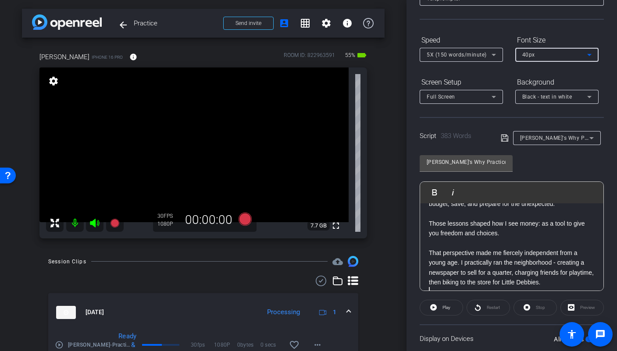
click at [544, 54] on div "40px" at bounding box center [555, 54] width 65 height 11
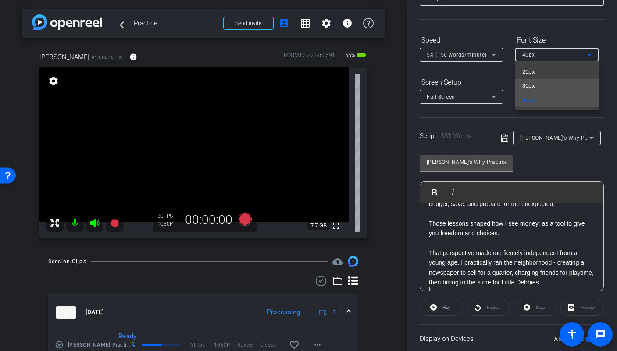
click at [544, 82] on mat-option "30px" at bounding box center [557, 86] width 83 height 14
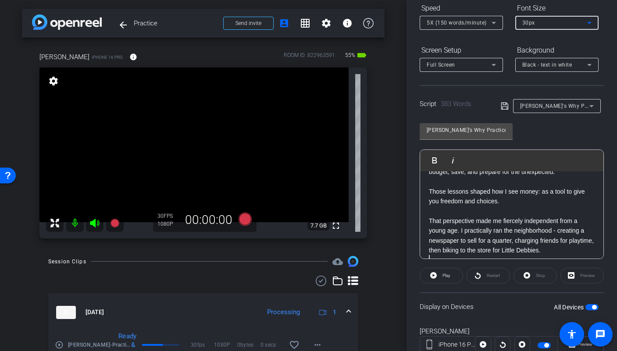
scroll to position [128, 0]
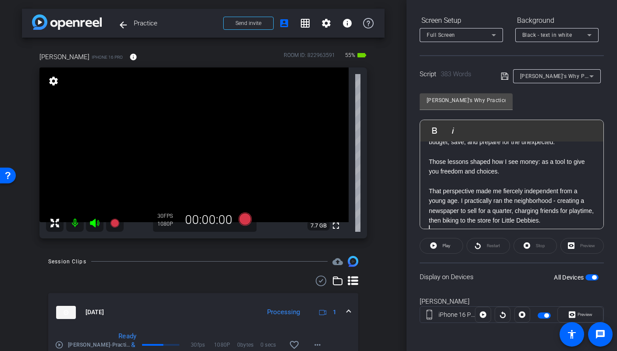
click at [586, 276] on span "button" at bounding box center [592, 278] width 13 height 6
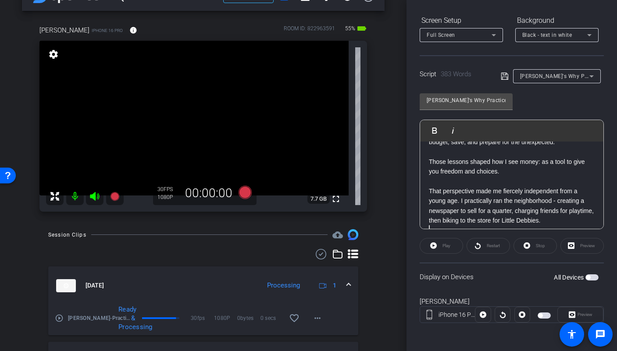
scroll to position [196, 0]
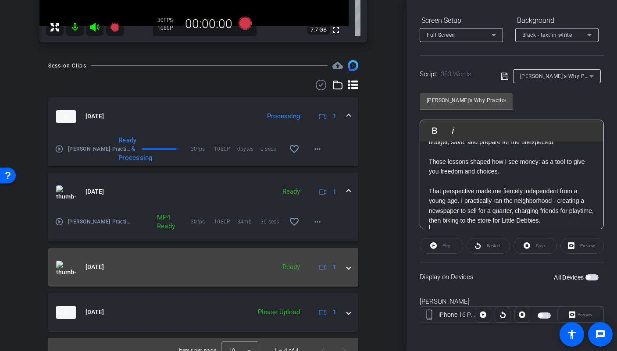
click at [347, 270] on span at bounding box center [349, 267] width 4 height 9
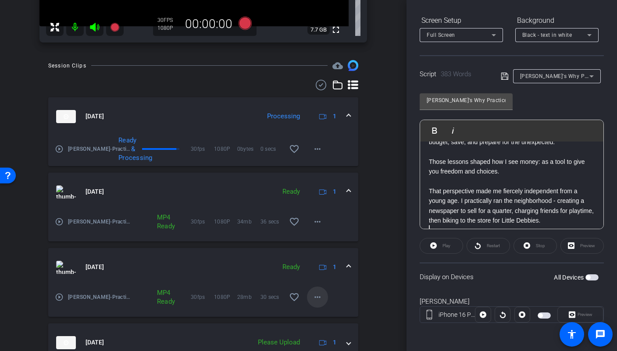
click at [318, 297] on span at bounding box center [317, 297] width 21 height 21
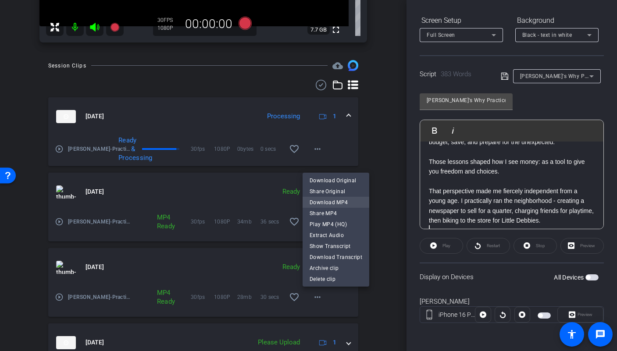
click at [323, 204] on span "Download MP4" at bounding box center [336, 202] width 53 height 11
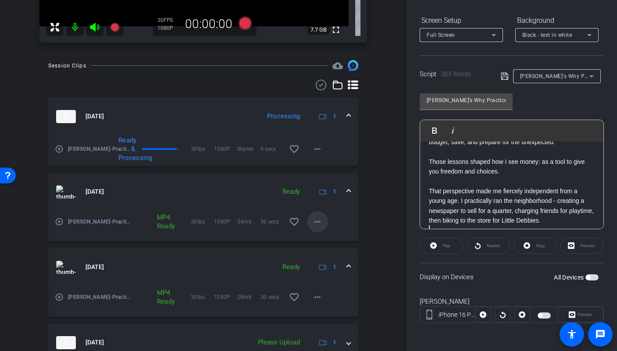
click at [317, 224] on mat-icon "more_horiz" at bounding box center [317, 222] width 11 height 11
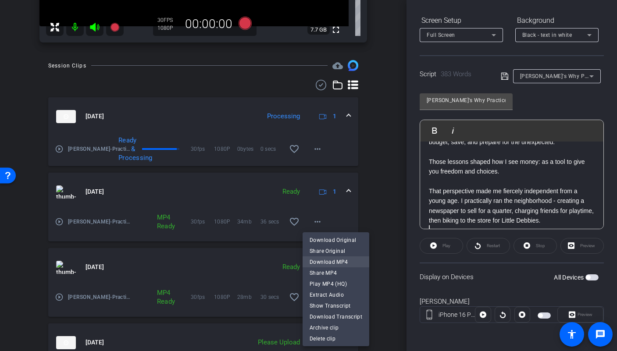
click at [331, 261] on span "Download MP4" at bounding box center [336, 262] width 53 height 11
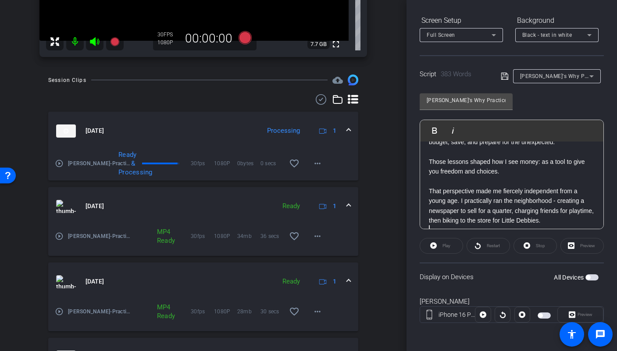
scroll to position [164, 0]
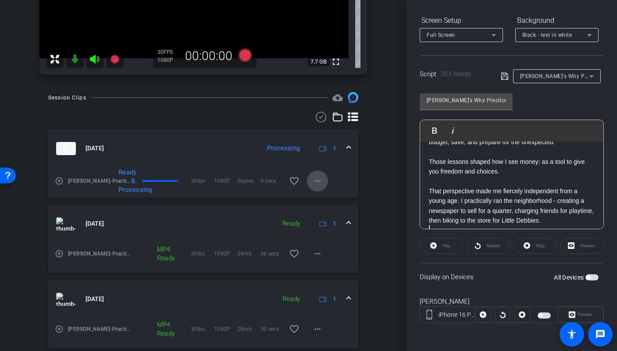
click at [313, 179] on mat-icon "more_horiz" at bounding box center [317, 181] width 11 height 11
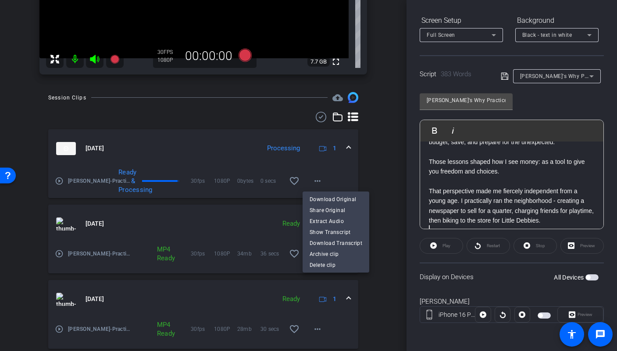
click at [372, 156] on div at bounding box center [308, 175] width 617 height 351
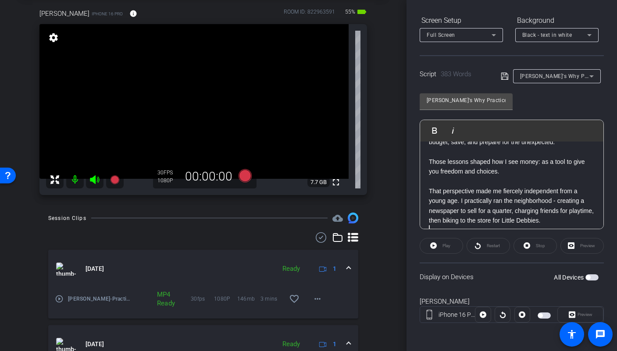
scroll to position [48, 0]
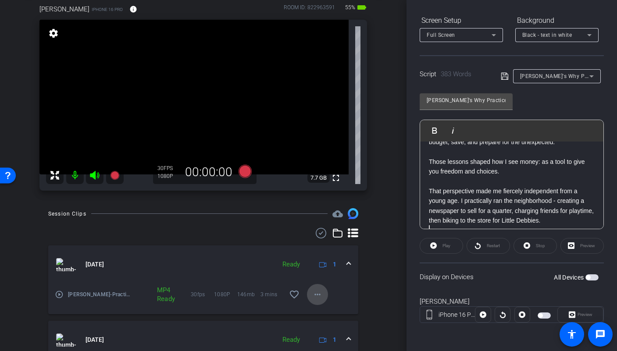
click at [315, 299] on mat-icon "more_horiz" at bounding box center [317, 295] width 11 height 11
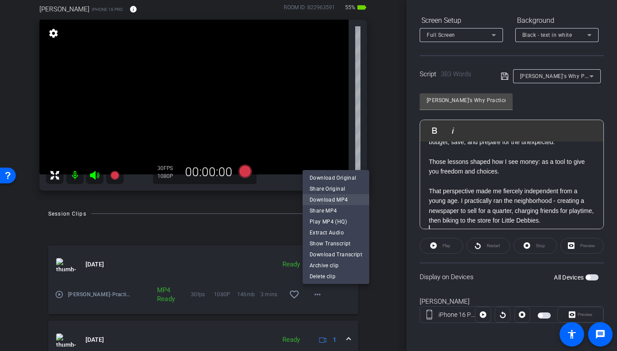
click at [339, 201] on span "Download MP4" at bounding box center [336, 199] width 53 height 11
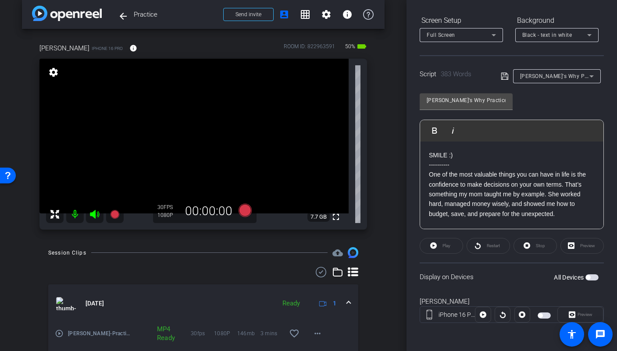
scroll to position [0, 0]
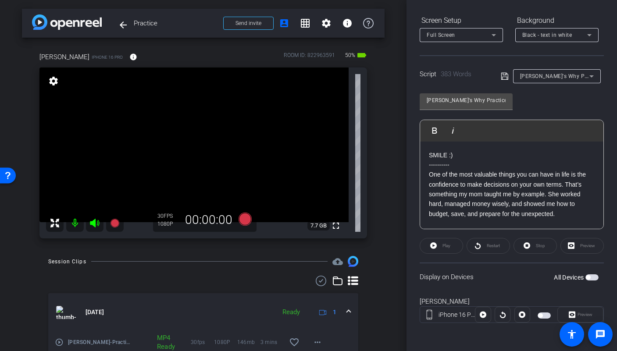
click at [173, 119] on video at bounding box center [193, 145] width 309 height 155
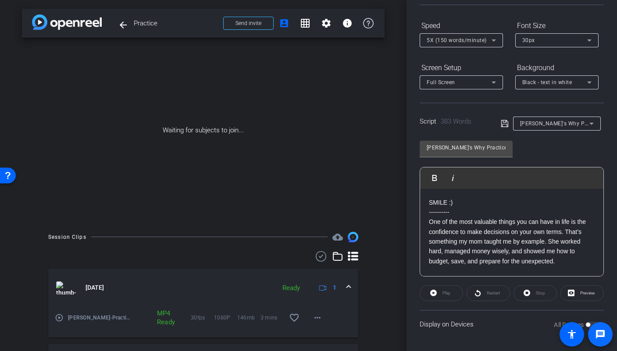
click at [604, 330] on mat-icon "message" at bounding box center [600, 334] width 11 height 11
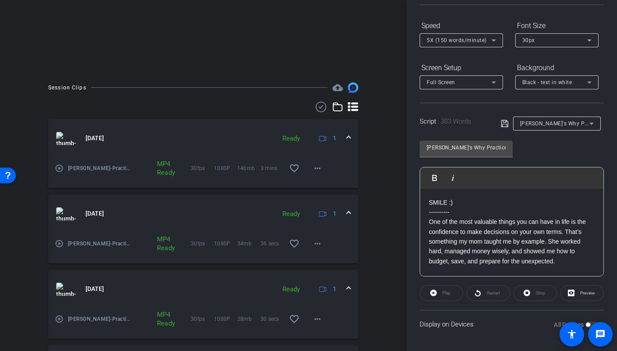
scroll to position [214, 0]
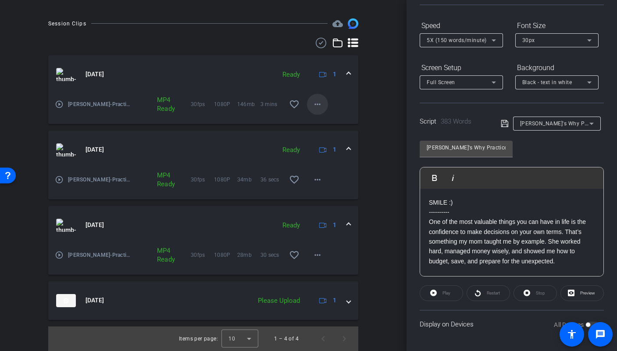
click at [307, 101] on span at bounding box center [317, 104] width 21 height 21
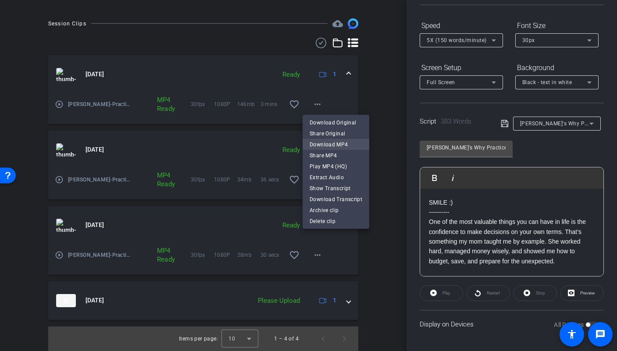
click at [329, 147] on span "Download MP4" at bounding box center [336, 145] width 53 height 11
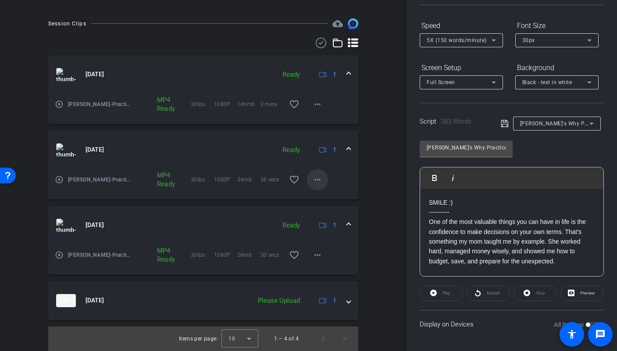
click at [313, 180] on mat-icon "more_horiz" at bounding box center [317, 180] width 11 height 11
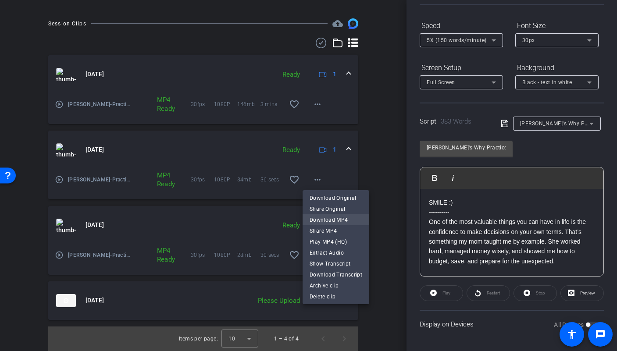
click at [320, 217] on span "Download MP4" at bounding box center [336, 220] width 53 height 11
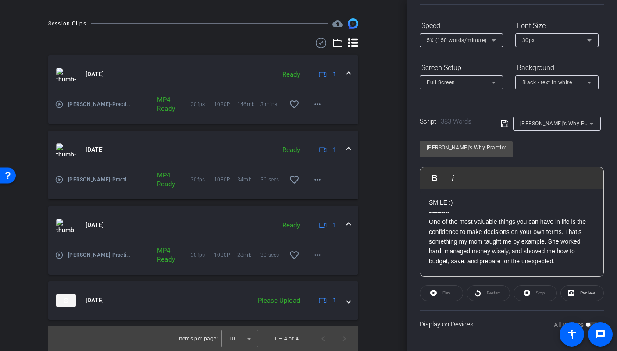
click at [319, 219] on mat-panel-description "Ready 1" at bounding box center [309, 225] width 62 height 13
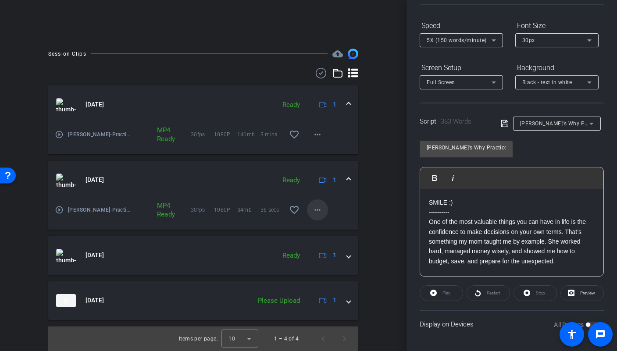
scroll to position [183, 0]
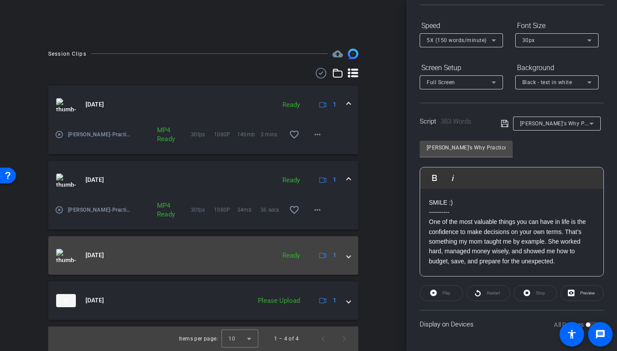
click at [347, 254] on span at bounding box center [349, 255] width 4 height 9
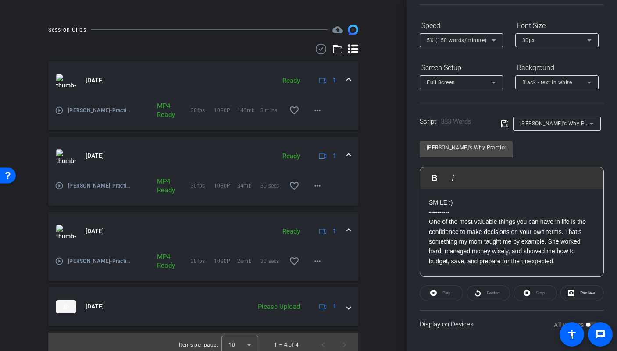
scroll to position [214, 0]
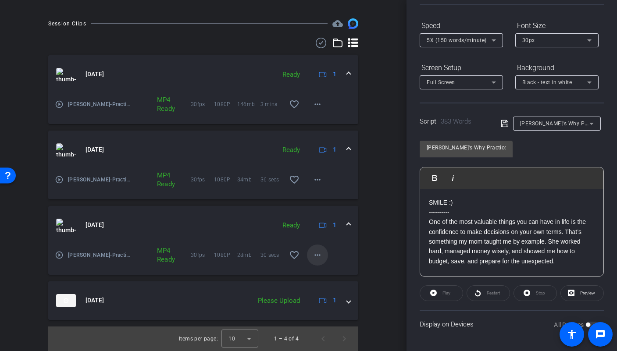
click at [312, 255] on mat-icon "more_horiz" at bounding box center [317, 255] width 11 height 11
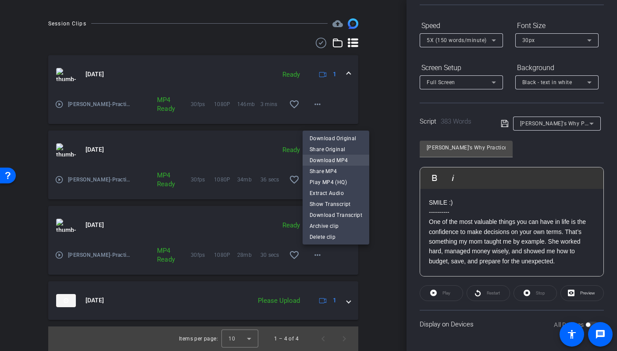
click at [342, 161] on span "Download MP4" at bounding box center [336, 160] width 53 height 11
